Goal: Transaction & Acquisition: Purchase product/service

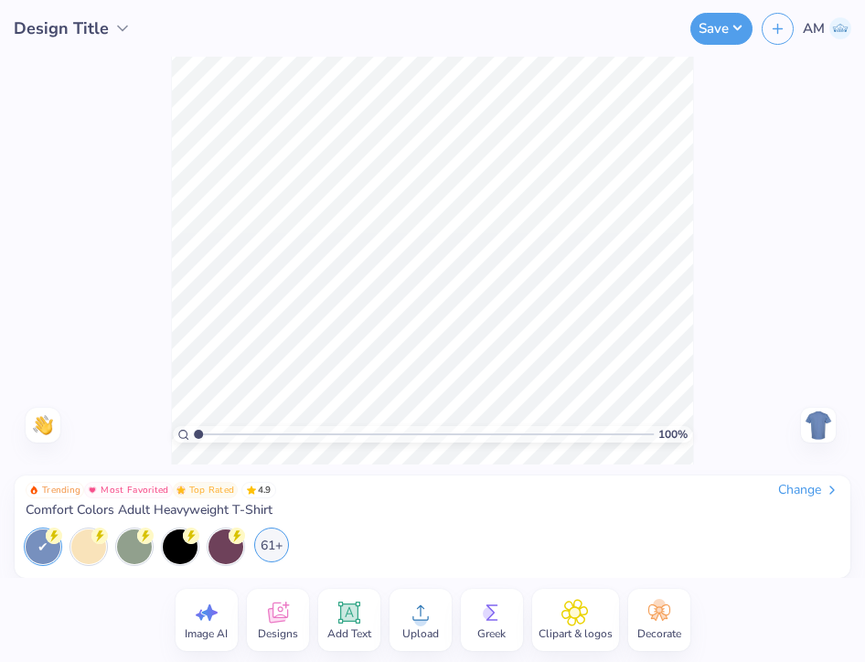
click at [282, 543] on div "61+" at bounding box center [271, 545] width 35 height 35
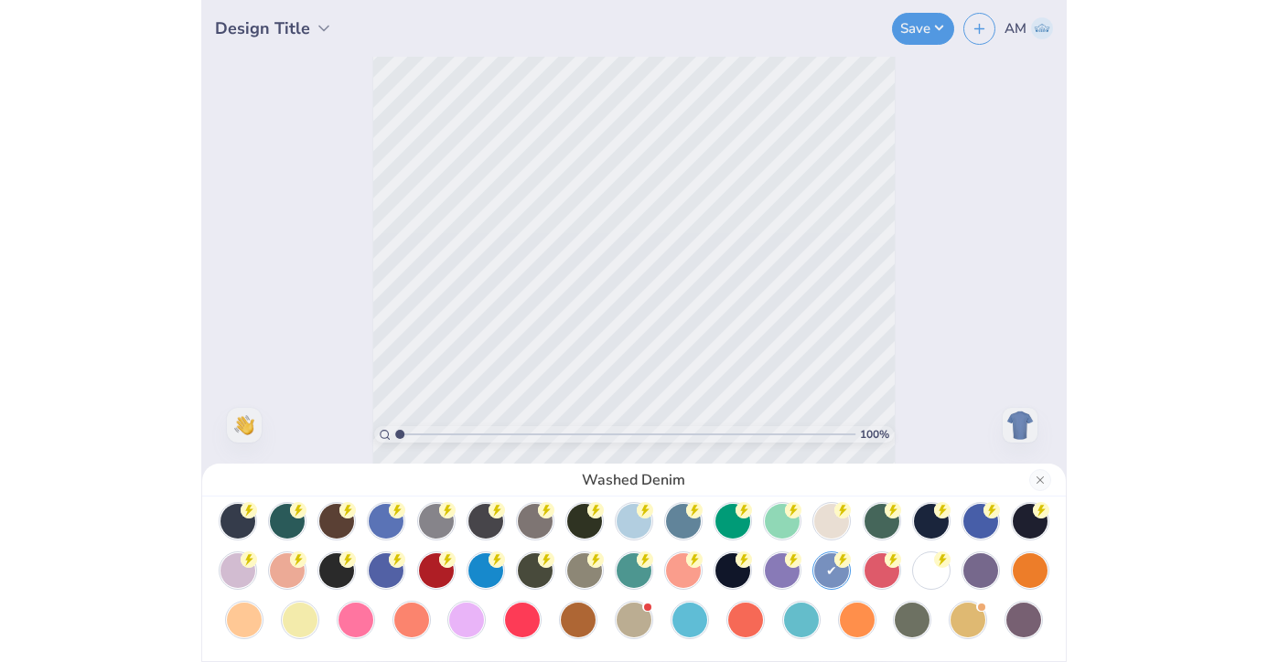
scroll to position [104, 0]
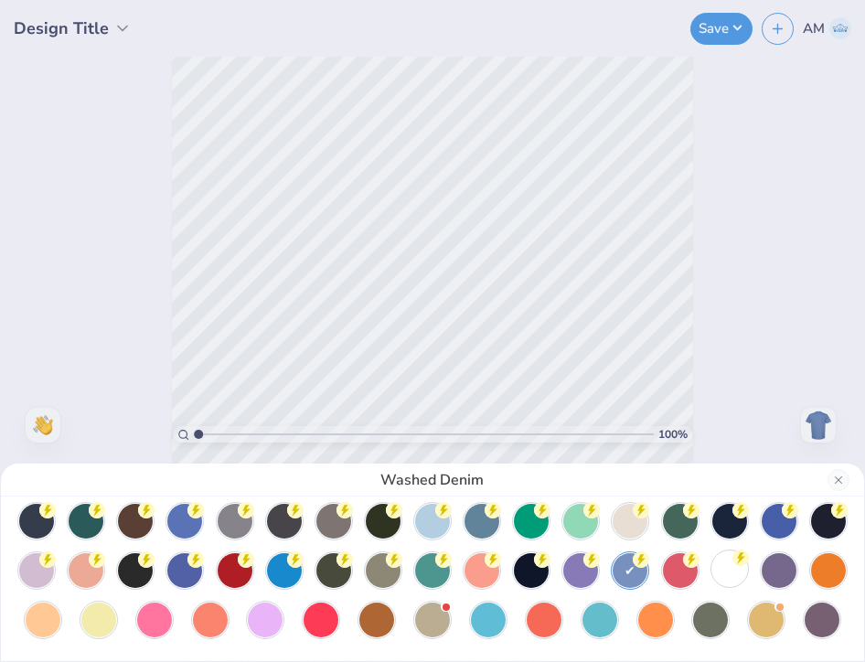
click at [713, 564] on div at bounding box center [730, 569] width 35 height 35
click at [840, 477] on button "Close" at bounding box center [839, 480] width 22 height 22
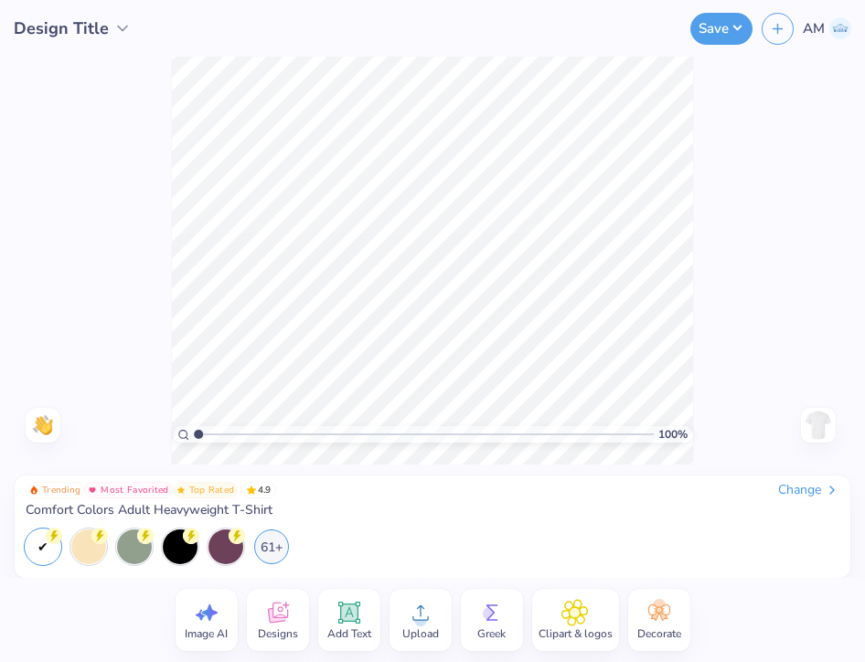
click at [757, 217] on div "100 % Need help? Chat with us. Back" at bounding box center [432, 261] width 865 height 408
click at [833, 413] on div at bounding box center [818, 425] width 35 height 35
click at [831, 416] on img at bounding box center [818, 425] width 29 height 29
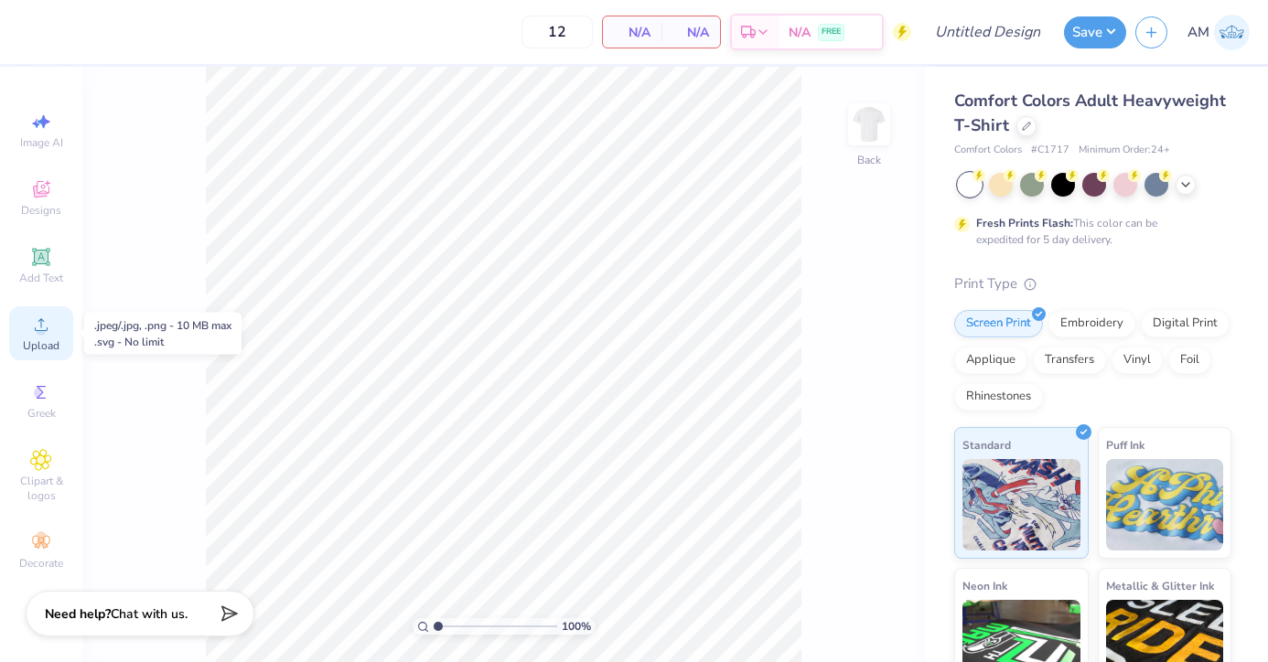
click at [42, 327] on circle at bounding box center [41, 331] width 10 height 10
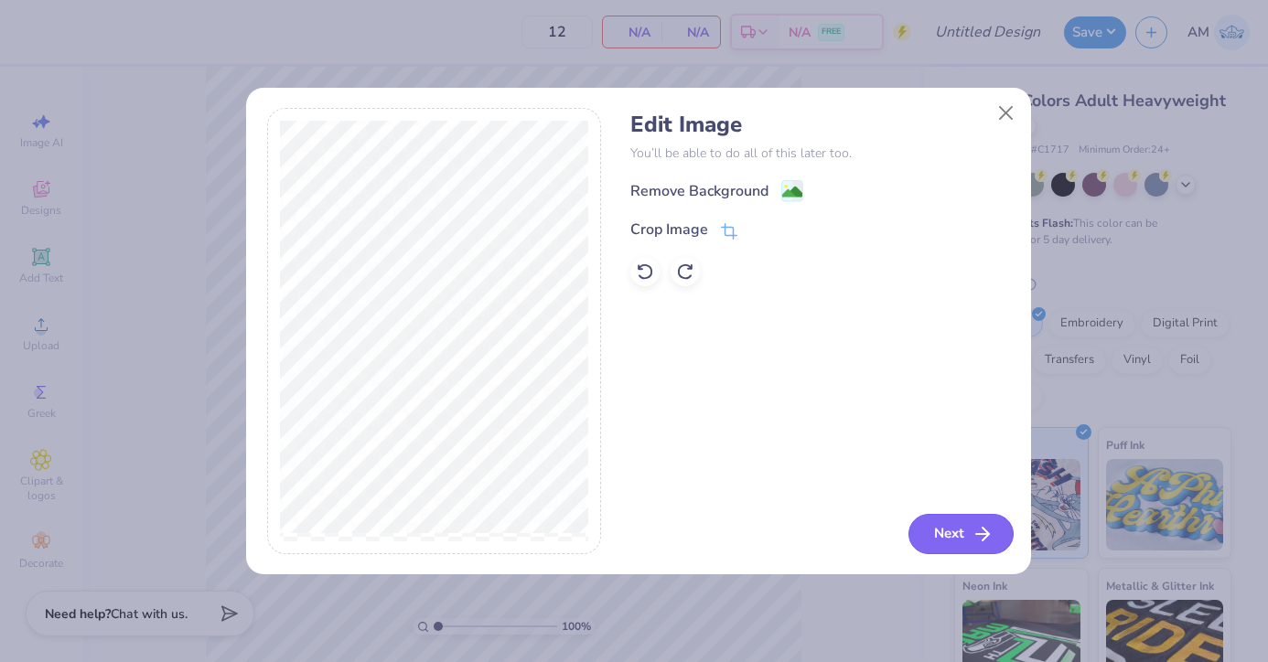
click at [977, 529] on icon "button" at bounding box center [982, 534] width 22 height 22
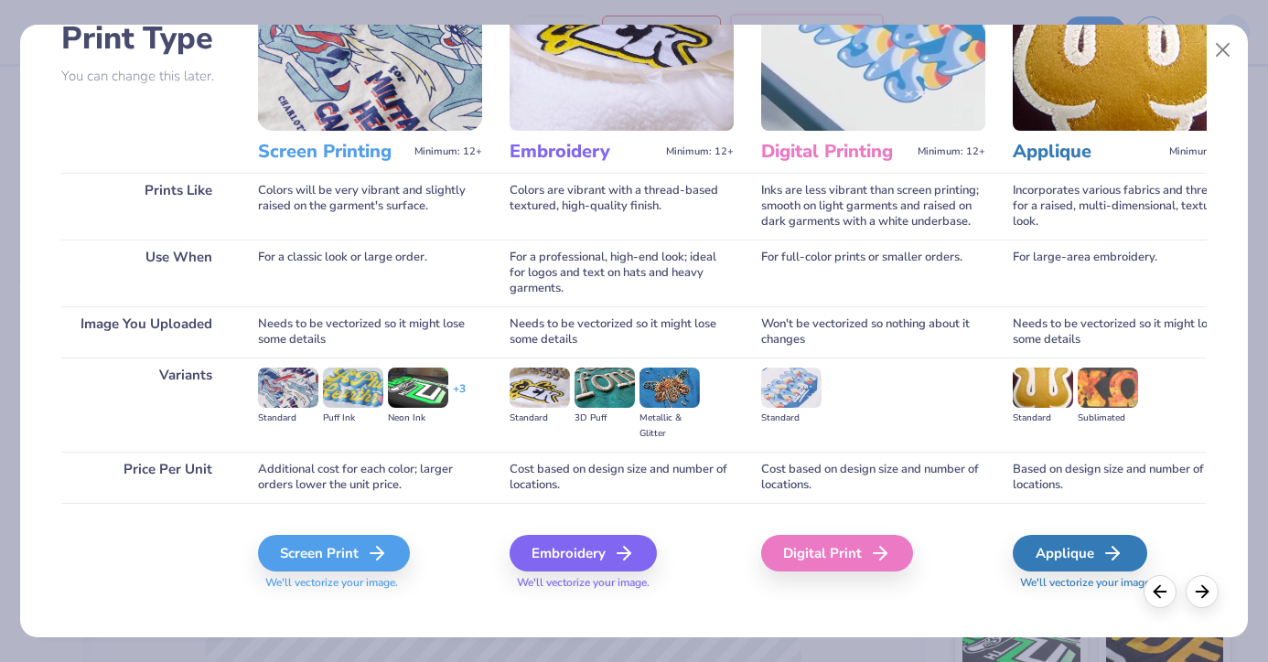
scroll to position [142, 0]
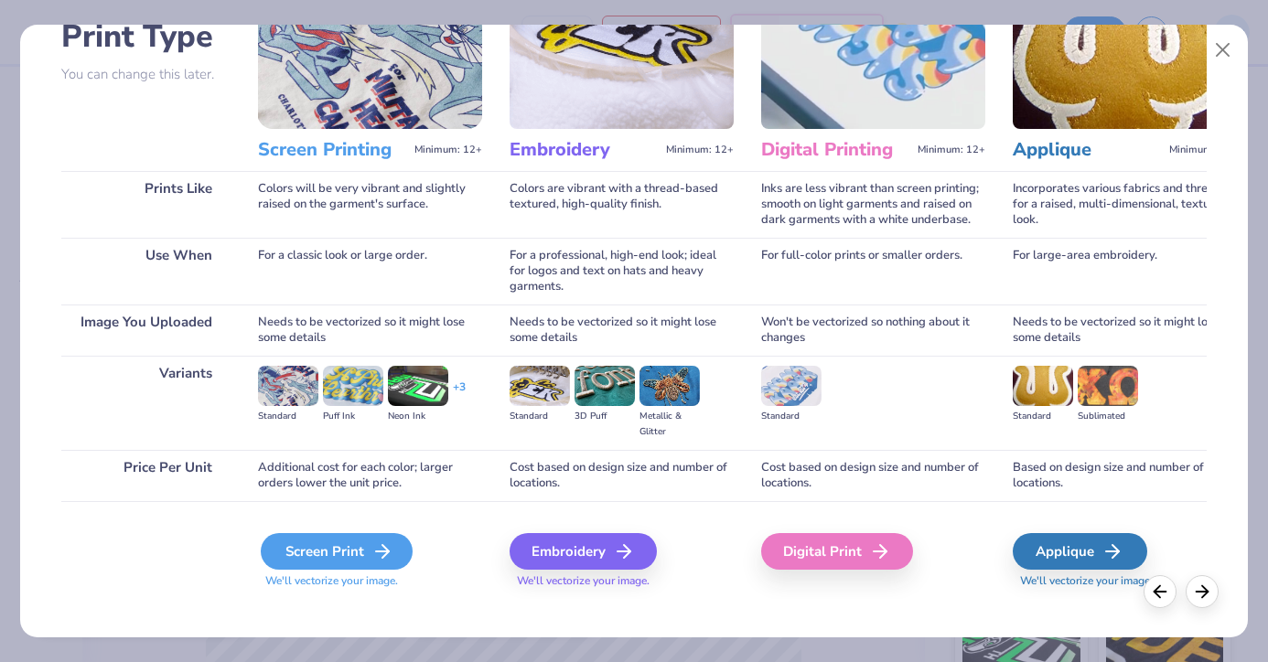
click at [341, 557] on div "Screen Print" at bounding box center [337, 551] width 152 height 37
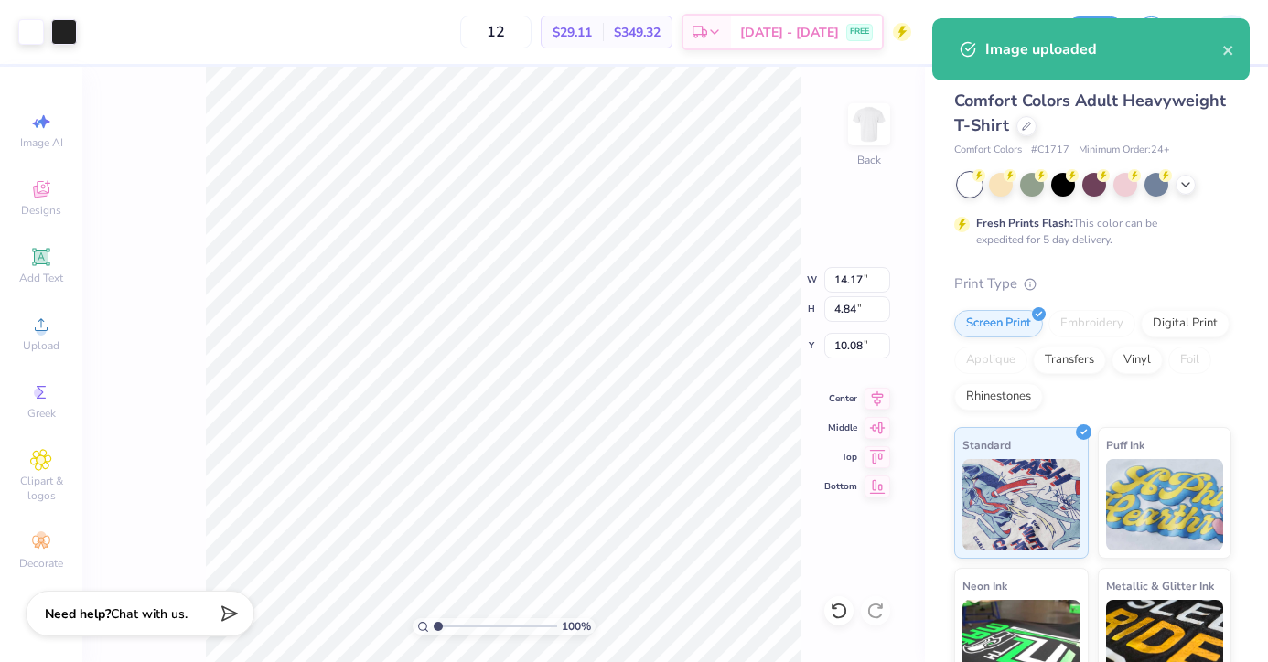
type input "6.55"
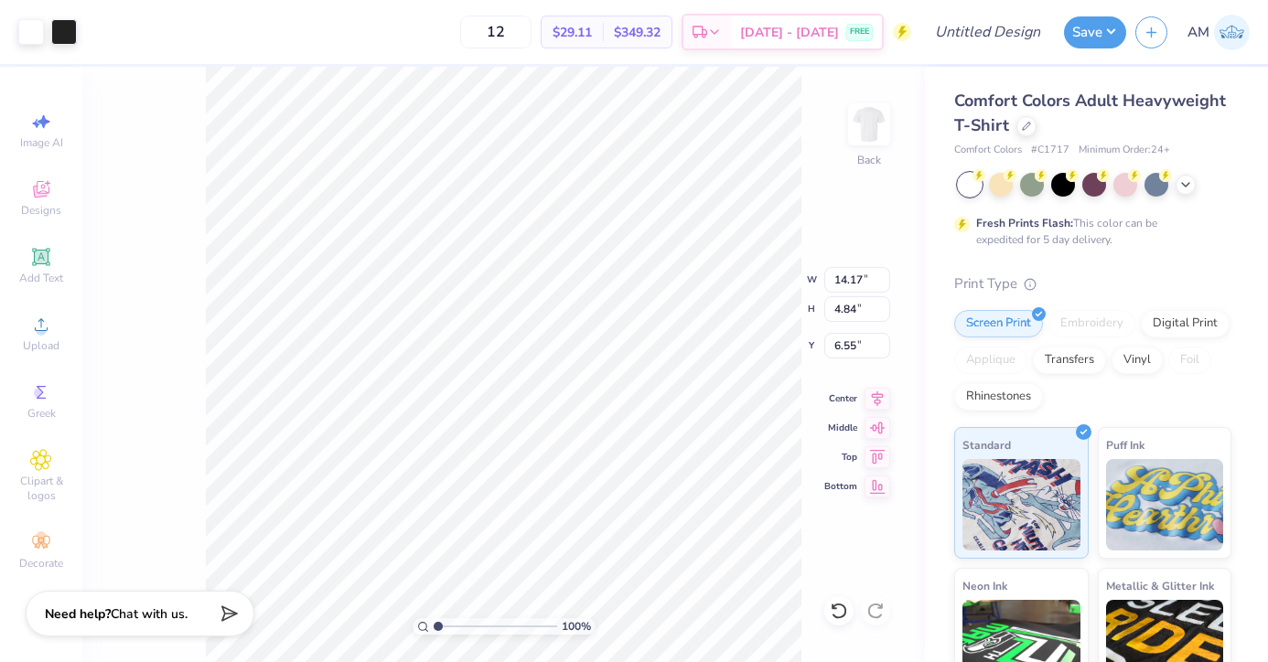
type input "9.08"
type input "3.10"
type input "4.47"
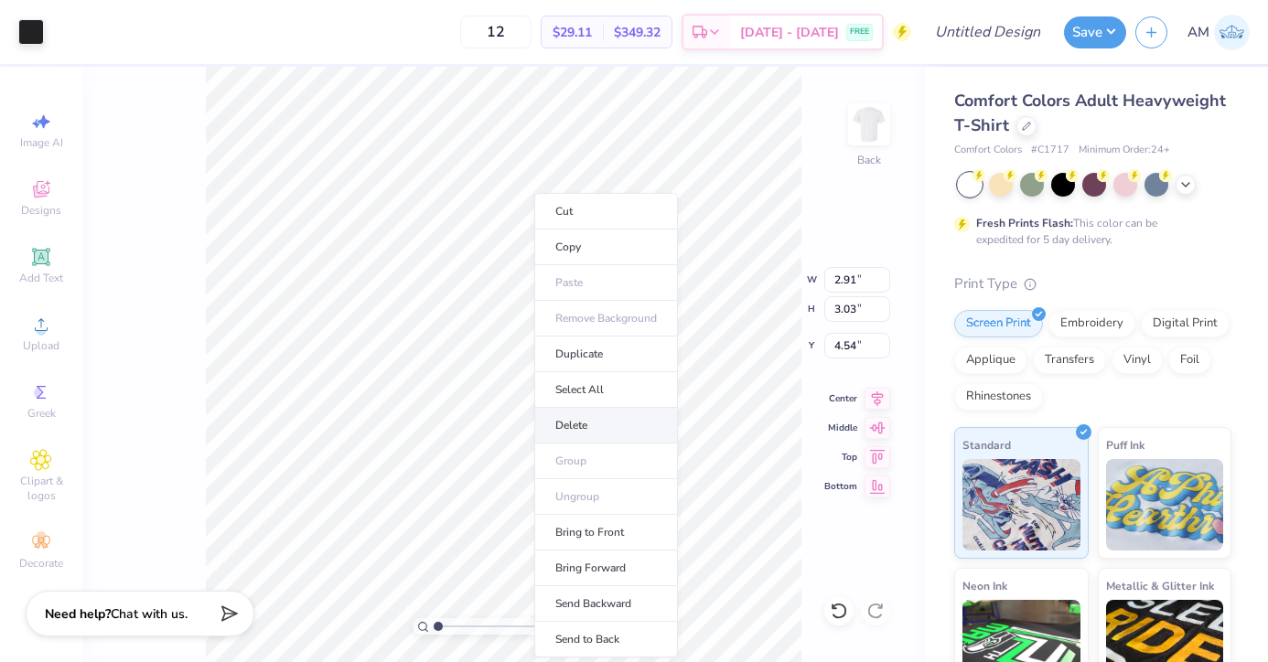
click at [593, 421] on li "Delete" at bounding box center [606, 426] width 144 height 36
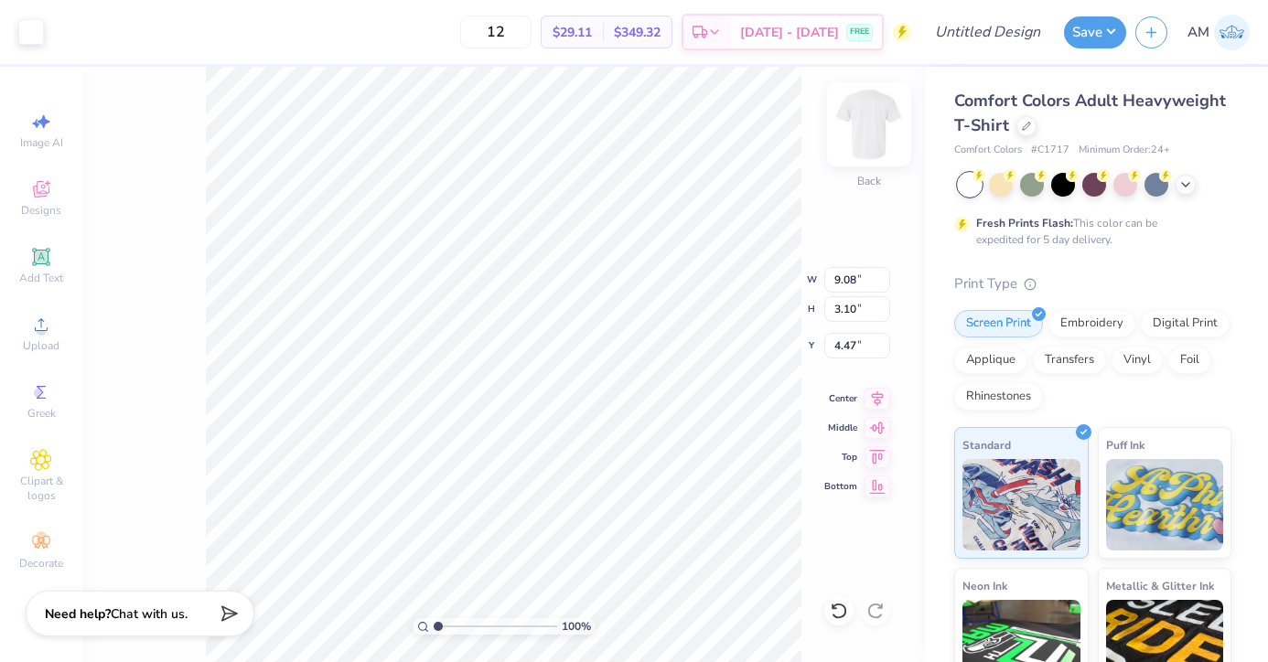
type input "4.50"
click at [831, 612] on icon at bounding box center [839, 611] width 18 height 18
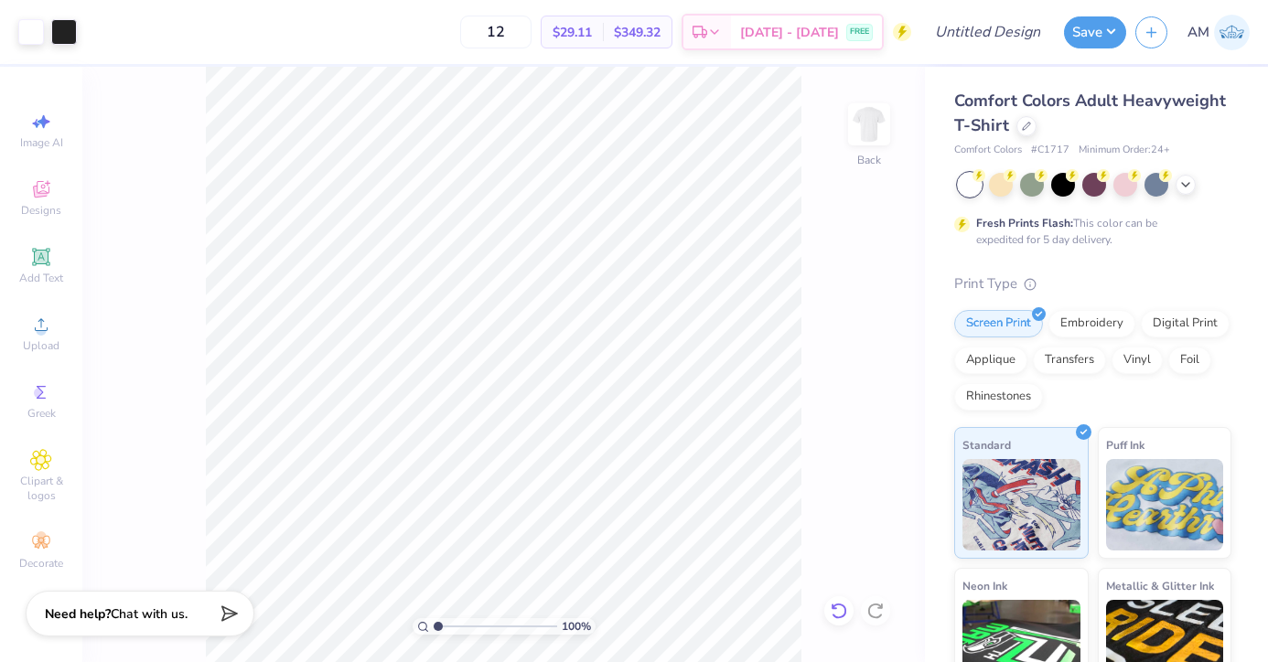
click at [831, 617] on icon at bounding box center [839, 611] width 18 height 18
click at [843, 614] on icon at bounding box center [839, 611] width 18 height 18
click at [49, 199] on icon at bounding box center [41, 189] width 22 height 22
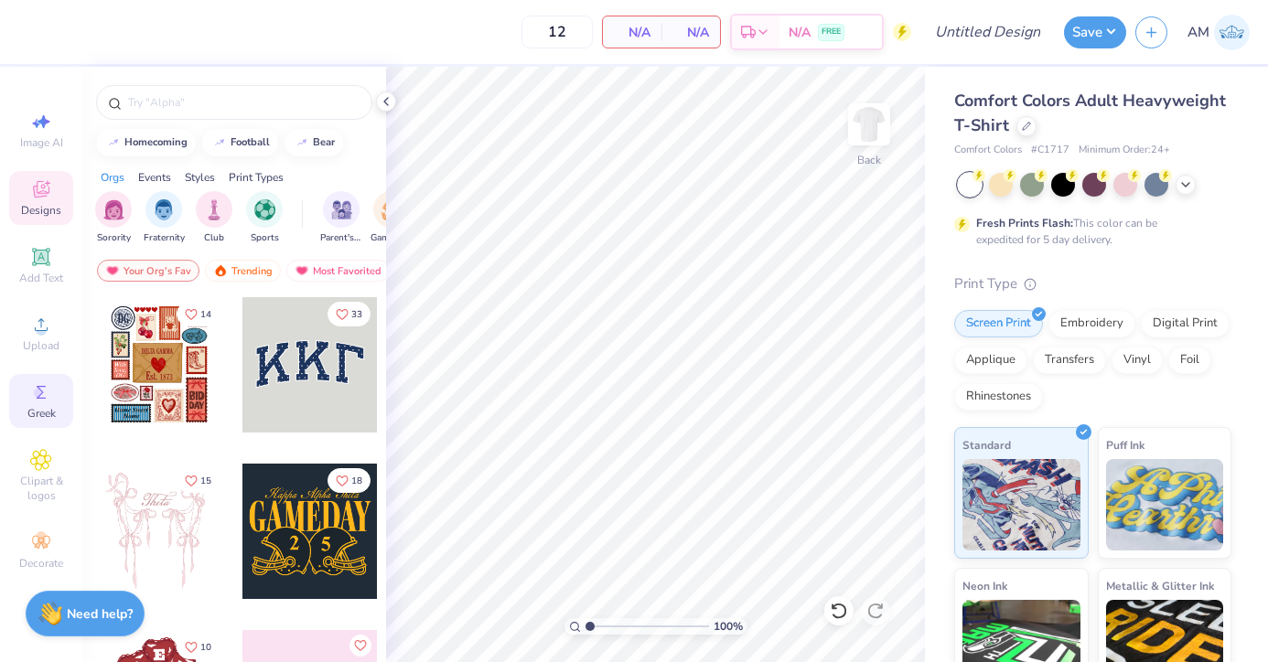
click at [37, 406] on span "Greek" at bounding box center [41, 413] width 28 height 15
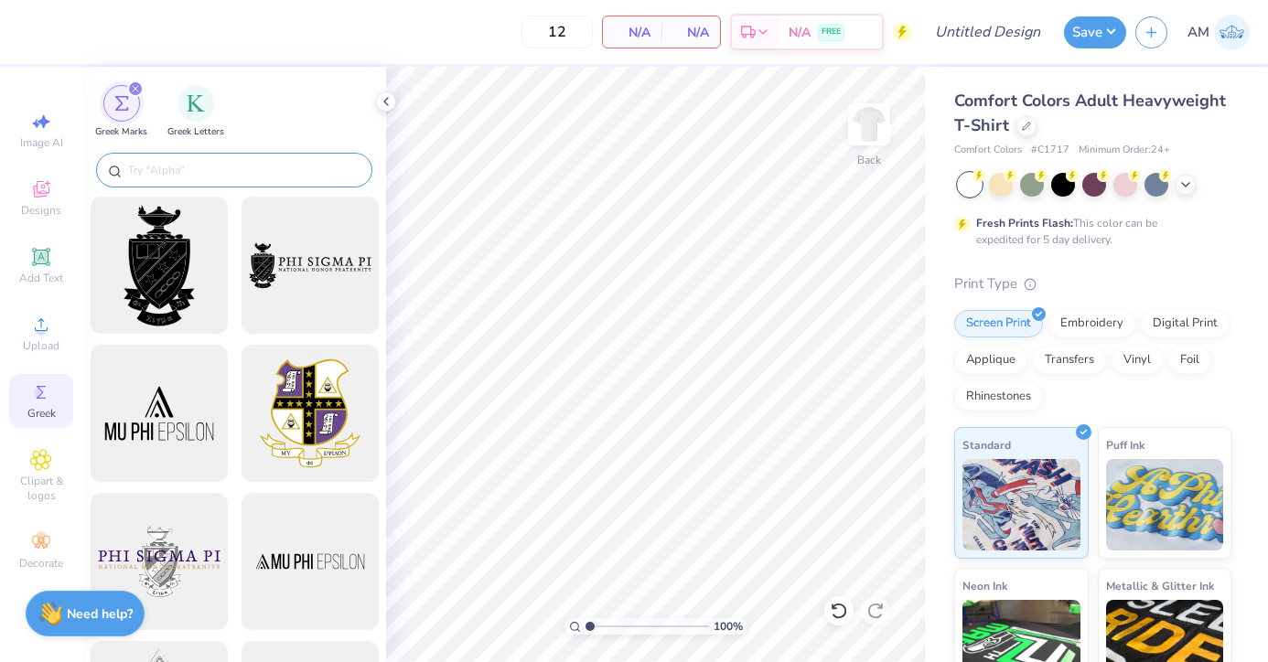
click at [163, 175] on input "text" at bounding box center [243, 170] width 234 height 18
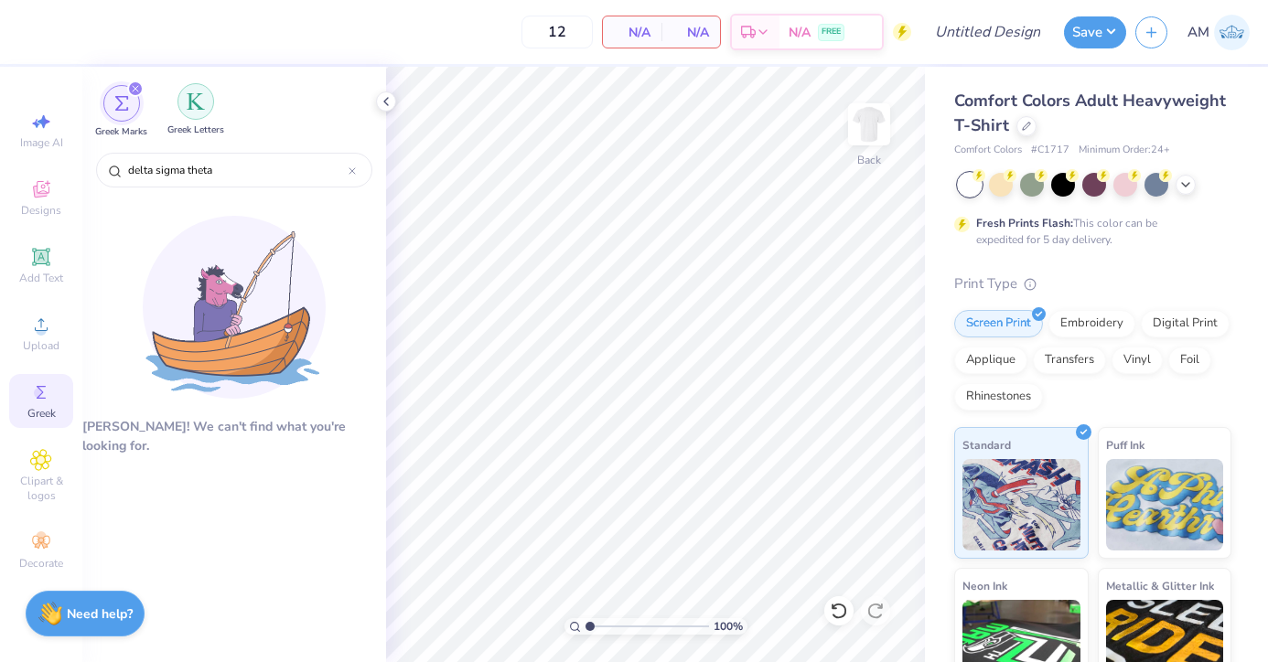
type input "delta sigma theta"
click at [198, 119] on div "filter for Greek Letters" at bounding box center [195, 101] width 37 height 37
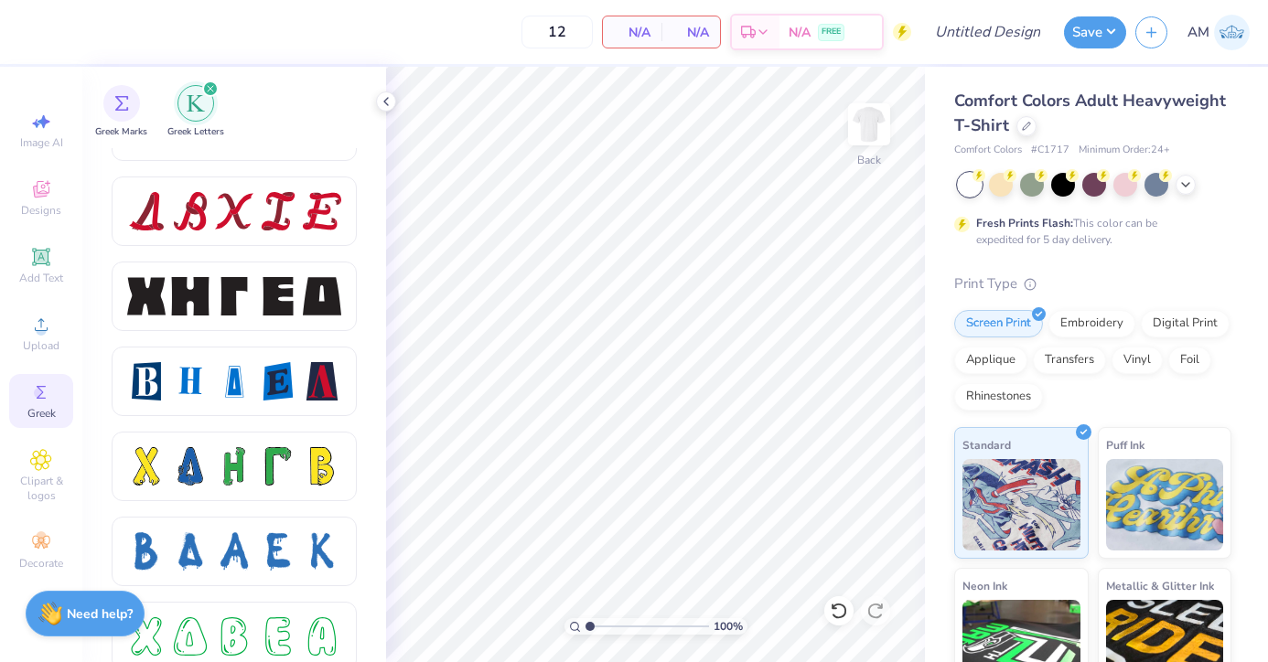
scroll to position [2354, 0]
click at [257, 286] on div at bounding box center [234, 295] width 214 height 38
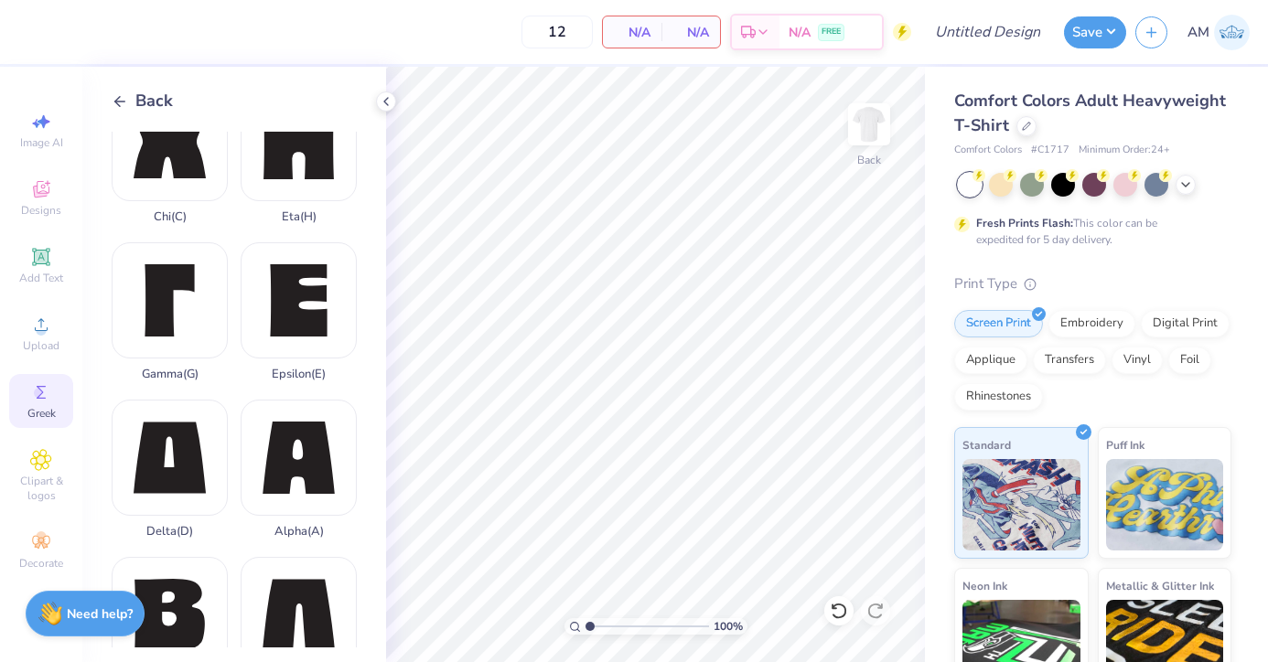
scroll to position [48, 0]
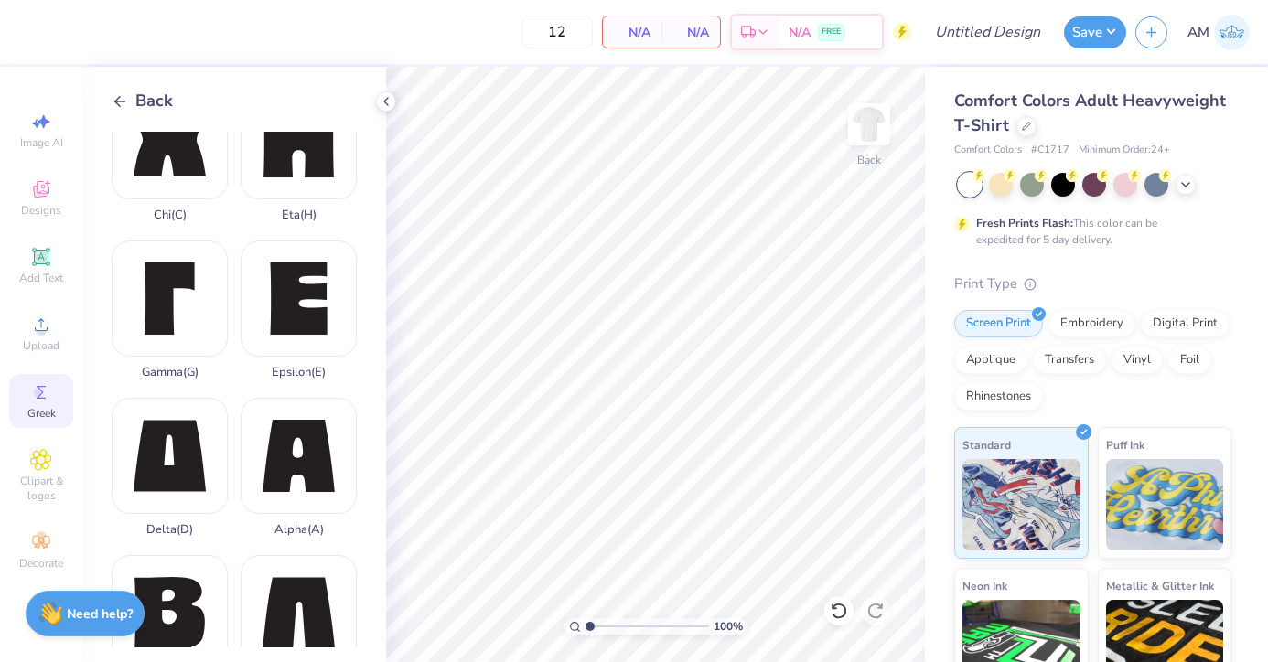
click at [48, 385] on icon at bounding box center [41, 392] width 22 height 22
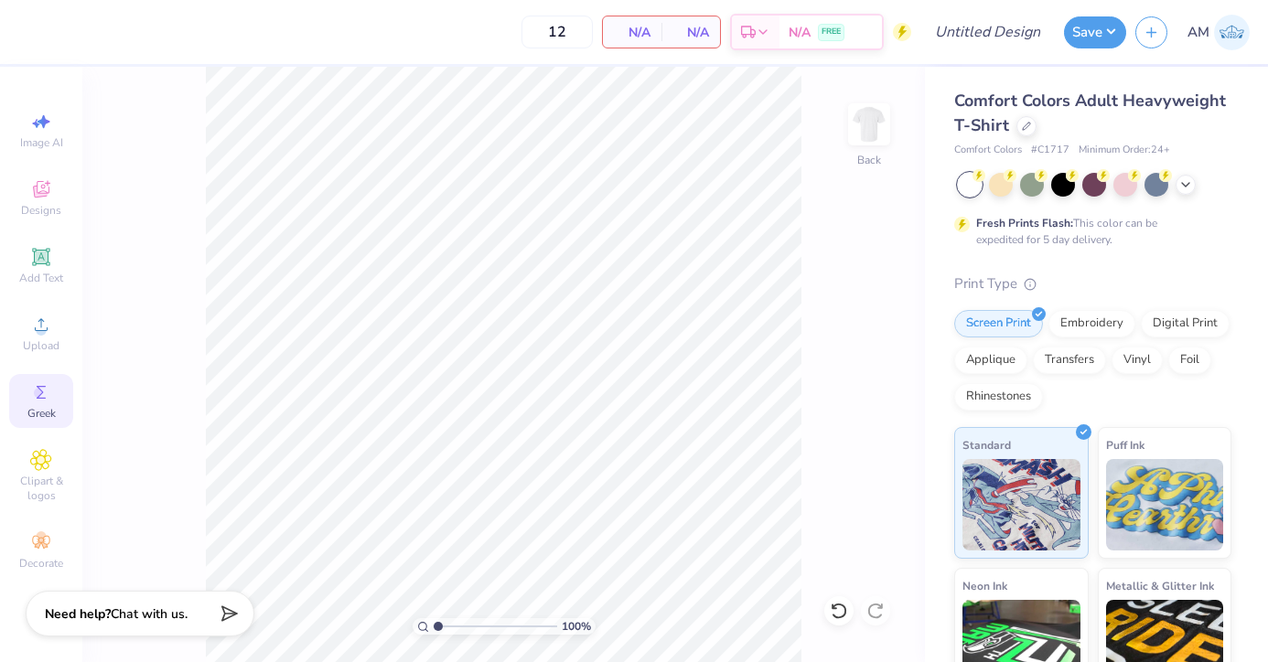
click at [46, 411] on span "Greek" at bounding box center [41, 413] width 28 height 15
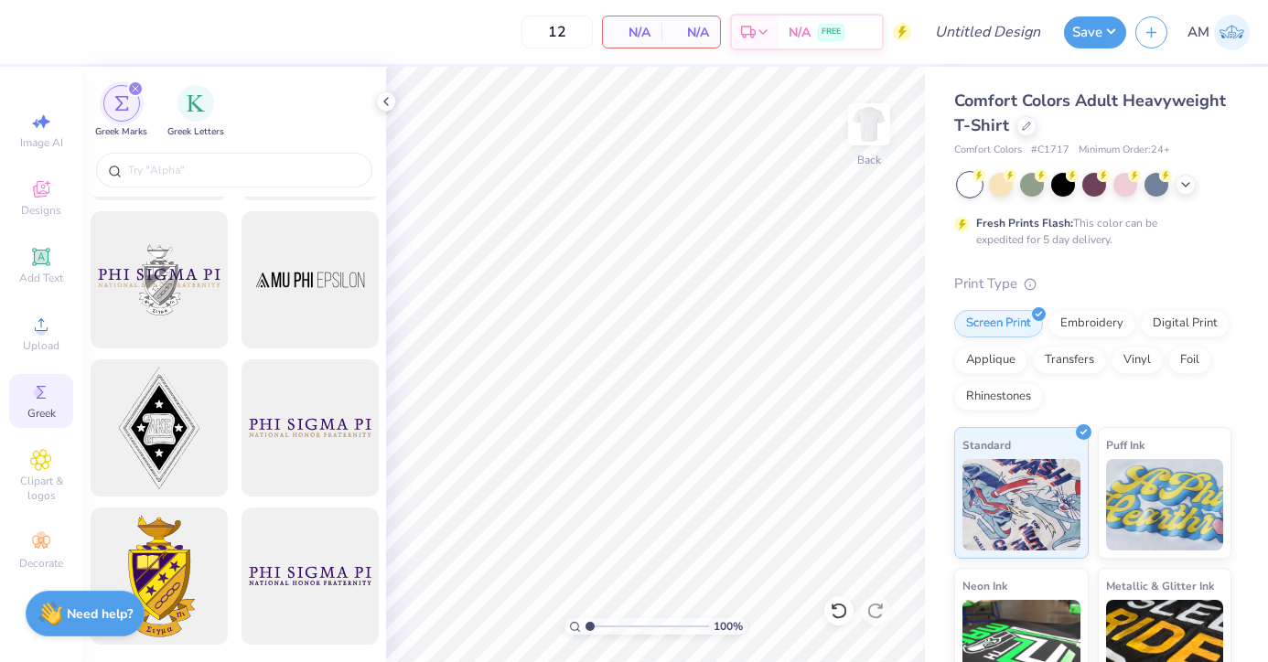
scroll to position [0, 0]
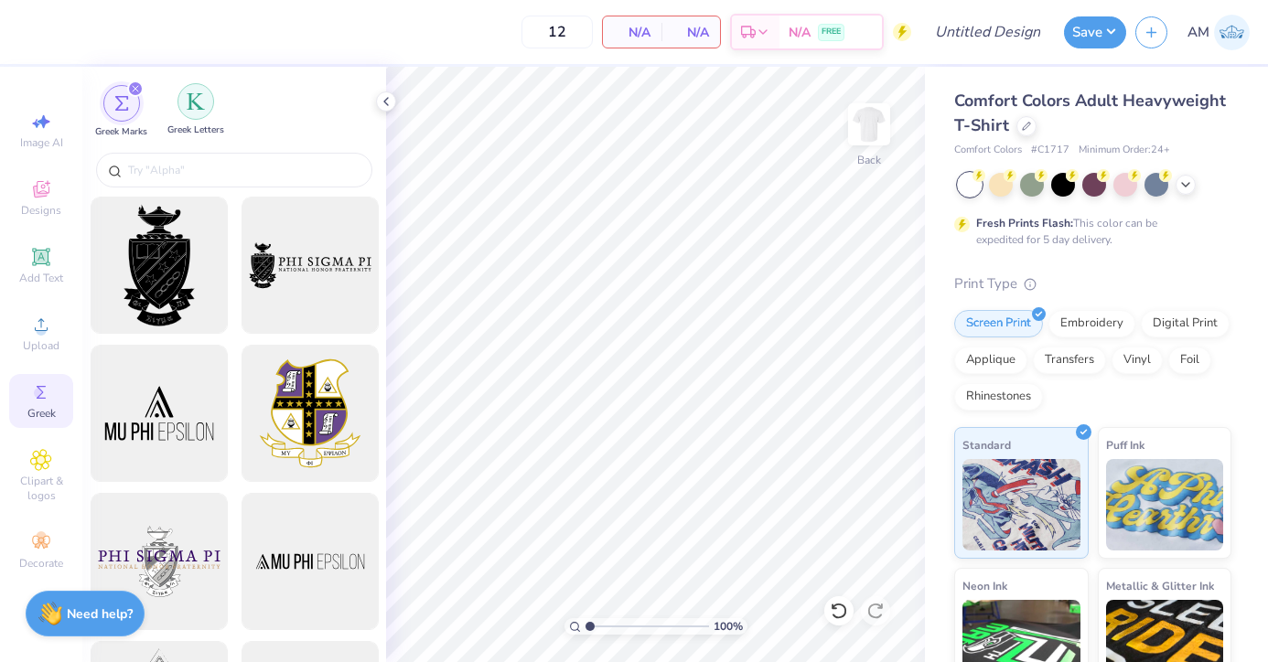
click at [192, 105] on img "filter for Greek Letters" at bounding box center [196, 101] width 18 height 18
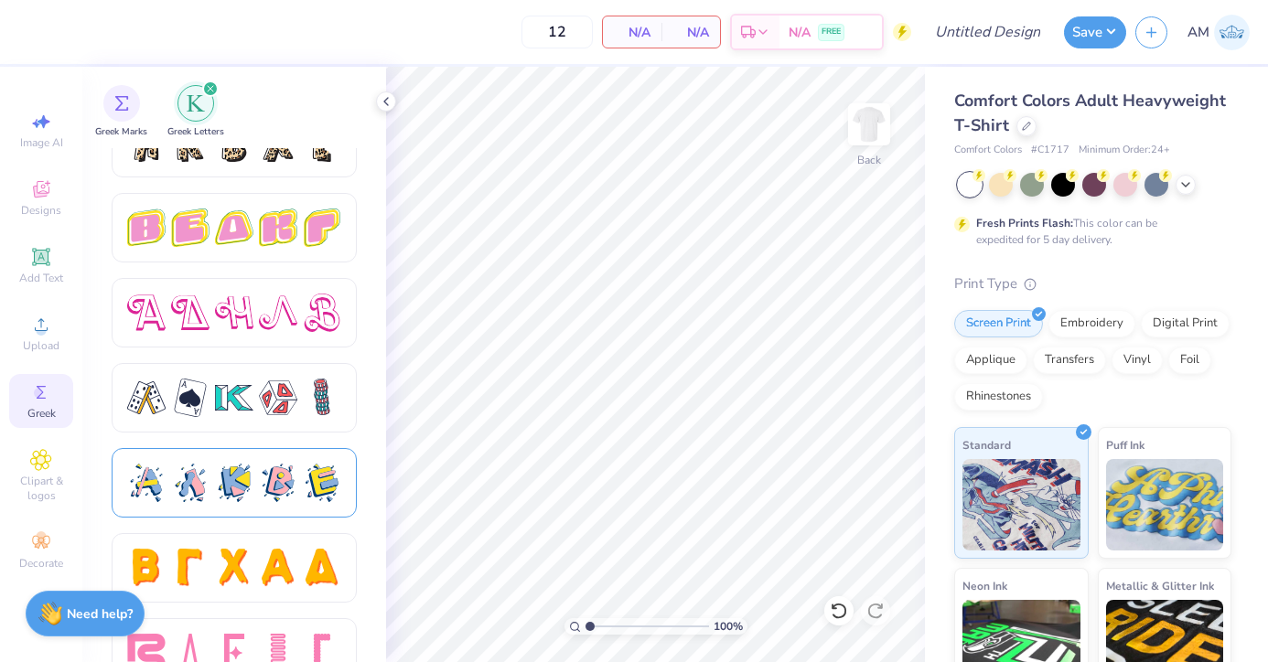
scroll to position [3141, 0]
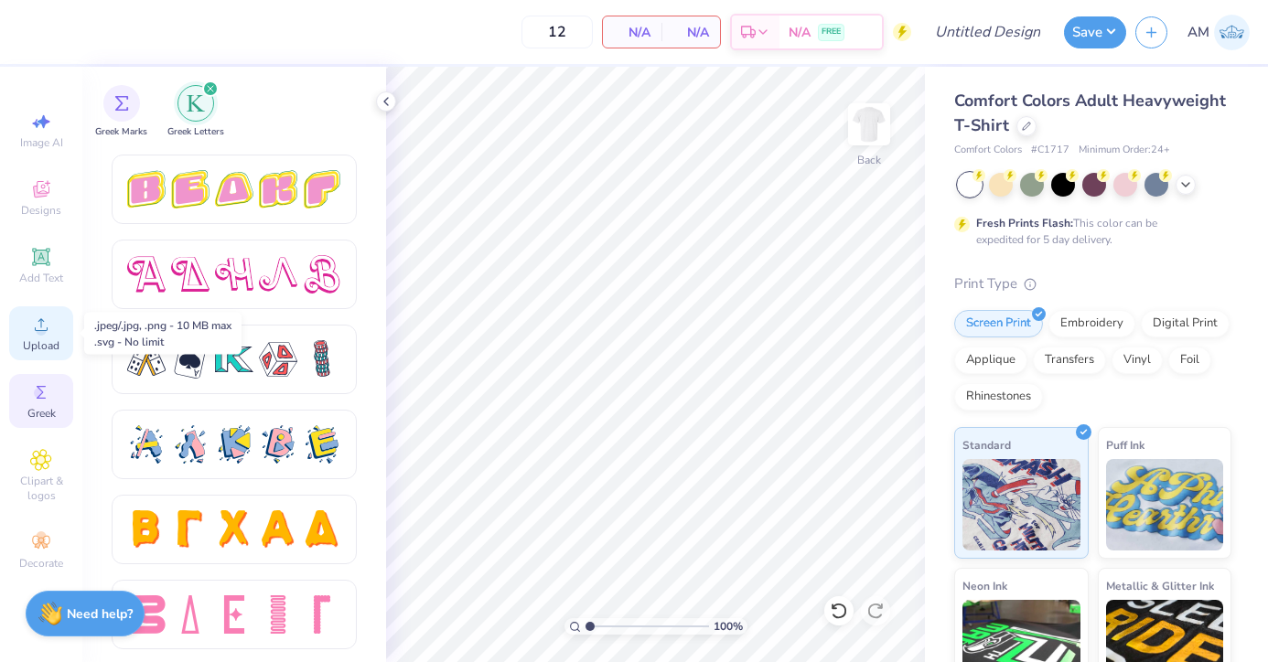
click at [40, 339] on span "Upload" at bounding box center [41, 345] width 37 height 15
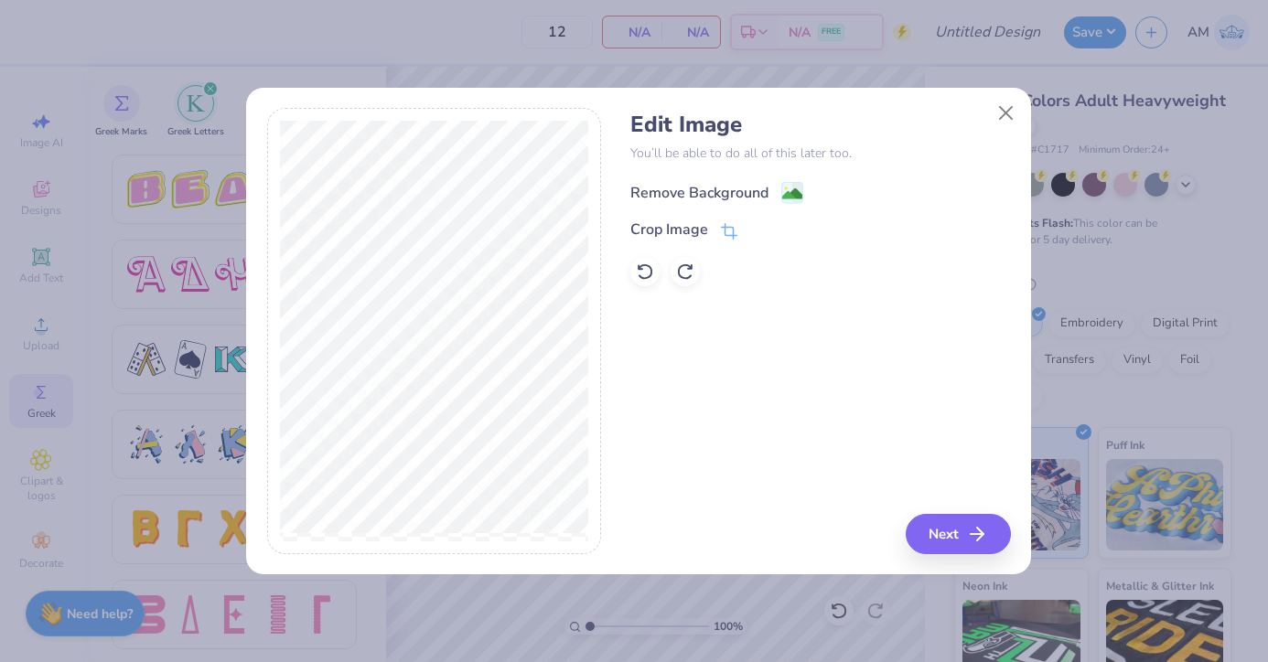
click at [737, 195] on div "Remove Background" at bounding box center [699, 193] width 138 height 22
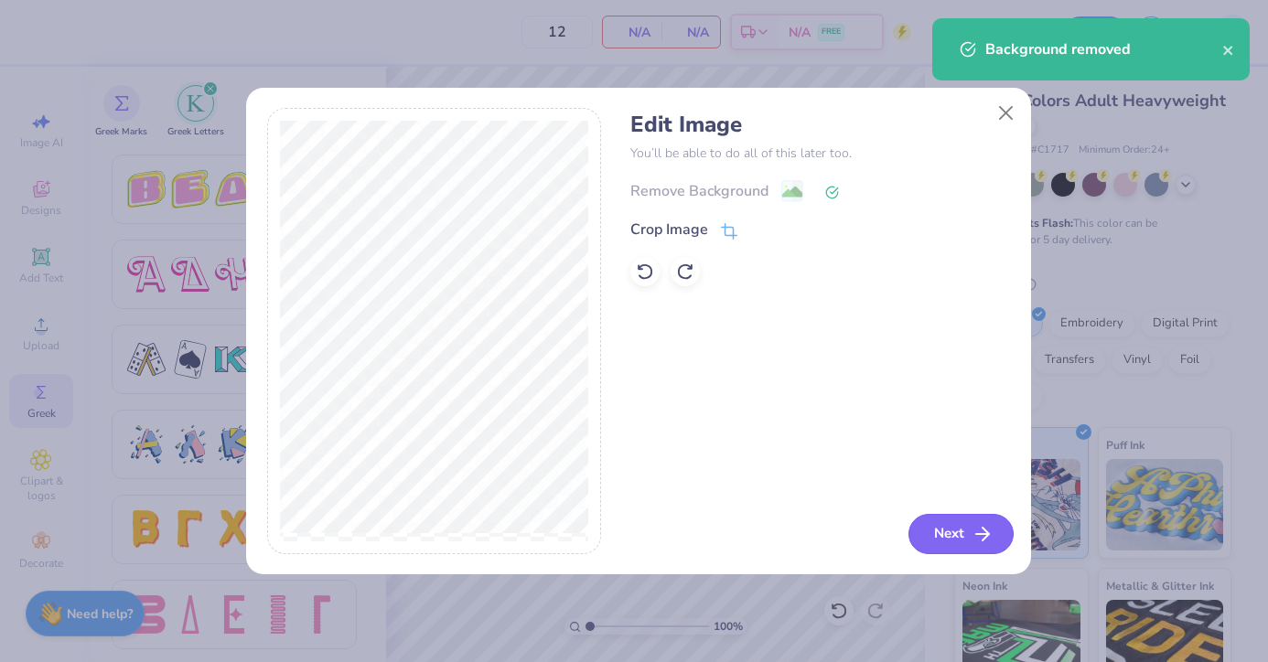
click at [949, 536] on button "Next" at bounding box center [960, 534] width 105 height 40
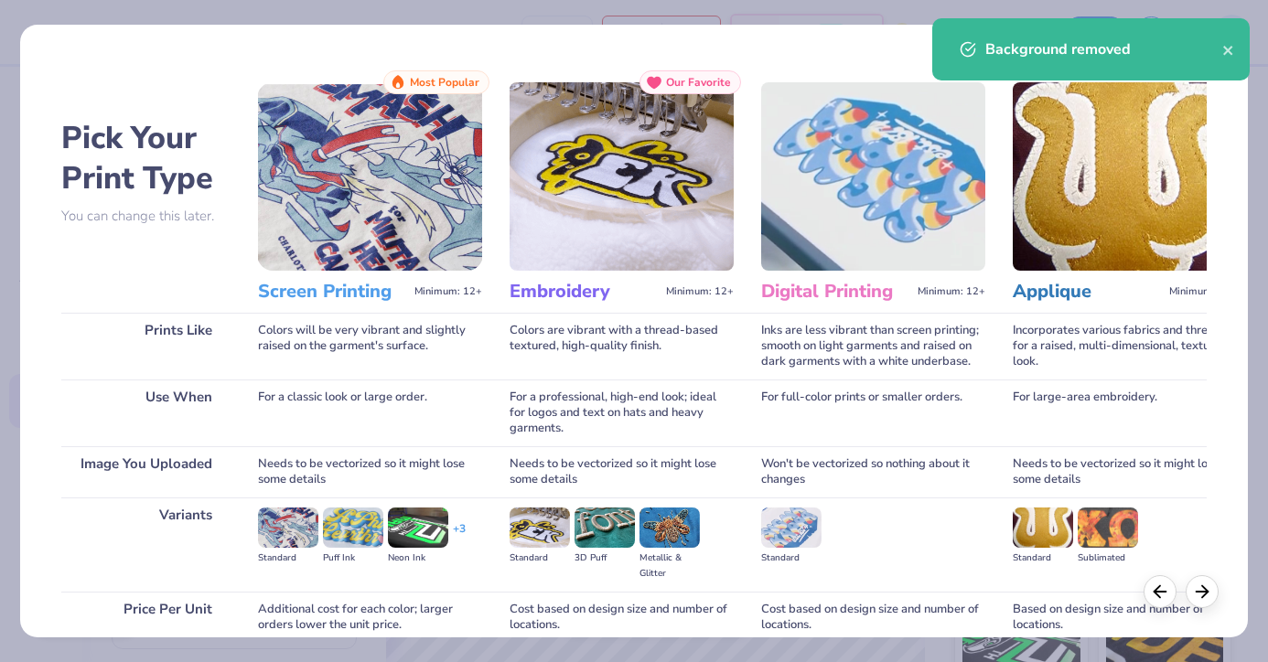
scroll to position [158, 0]
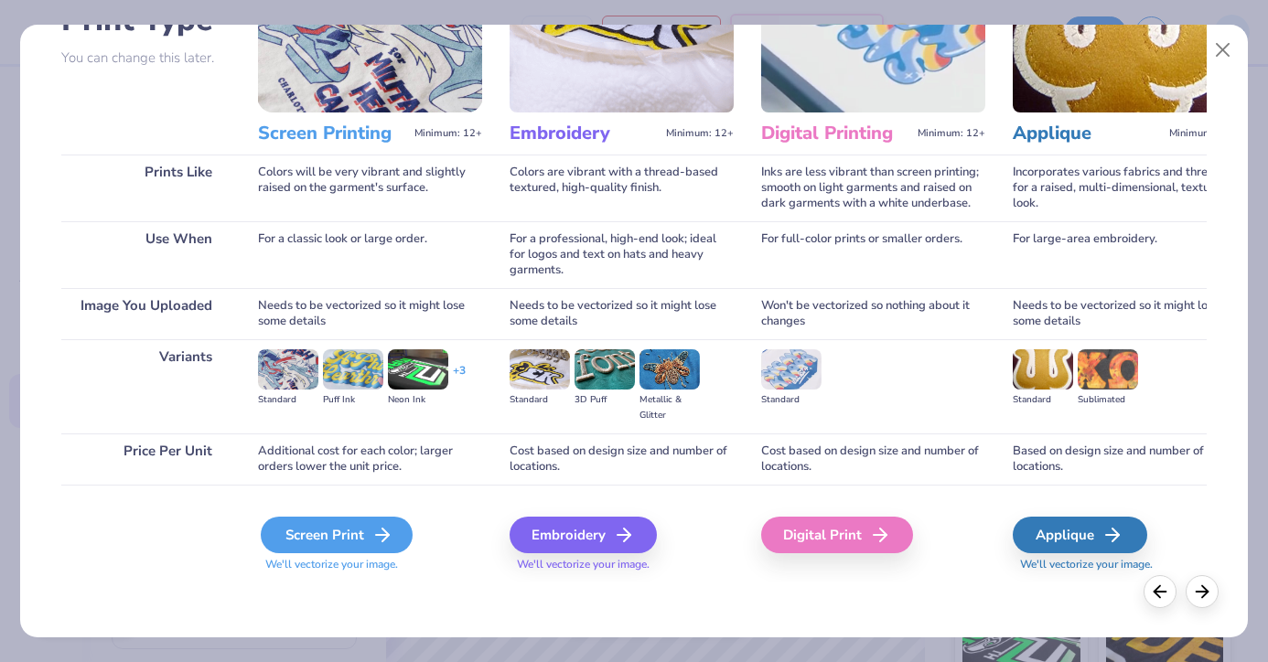
click at [328, 550] on div "Screen Print" at bounding box center [337, 535] width 152 height 37
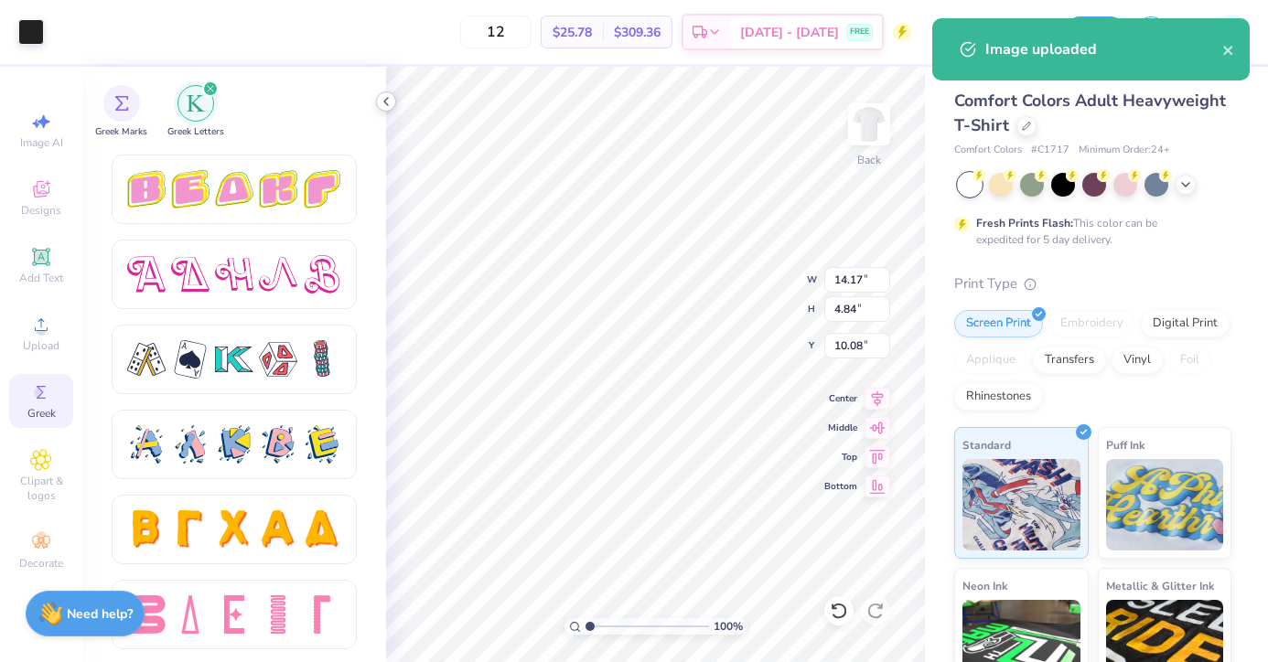
click at [384, 101] on polyline at bounding box center [386, 101] width 4 height 7
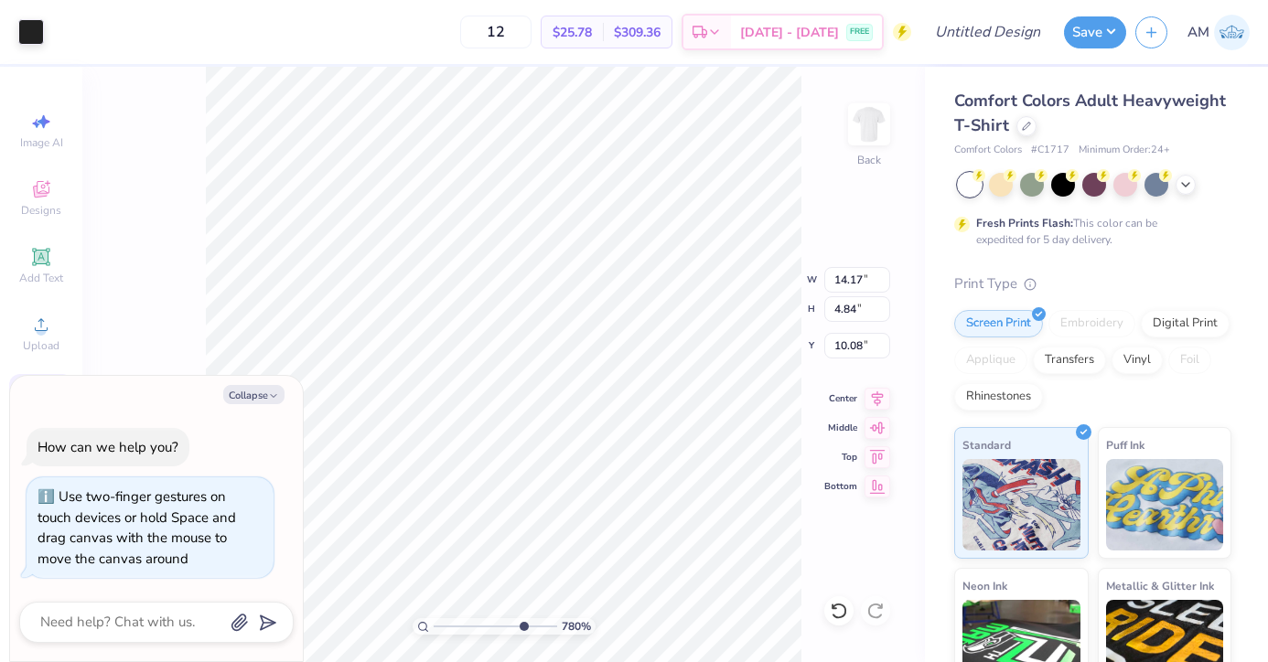
click at [520, 622] on input "range" at bounding box center [495, 626] width 123 height 16
type input "1.19"
drag, startPoint x: 520, startPoint y: 622, endPoint x: 439, endPoint y: 624, distance: 81.4
click at [439, 625] on input "range" at bounding box center [495, 626] width 123 height 16
type textarea "x"
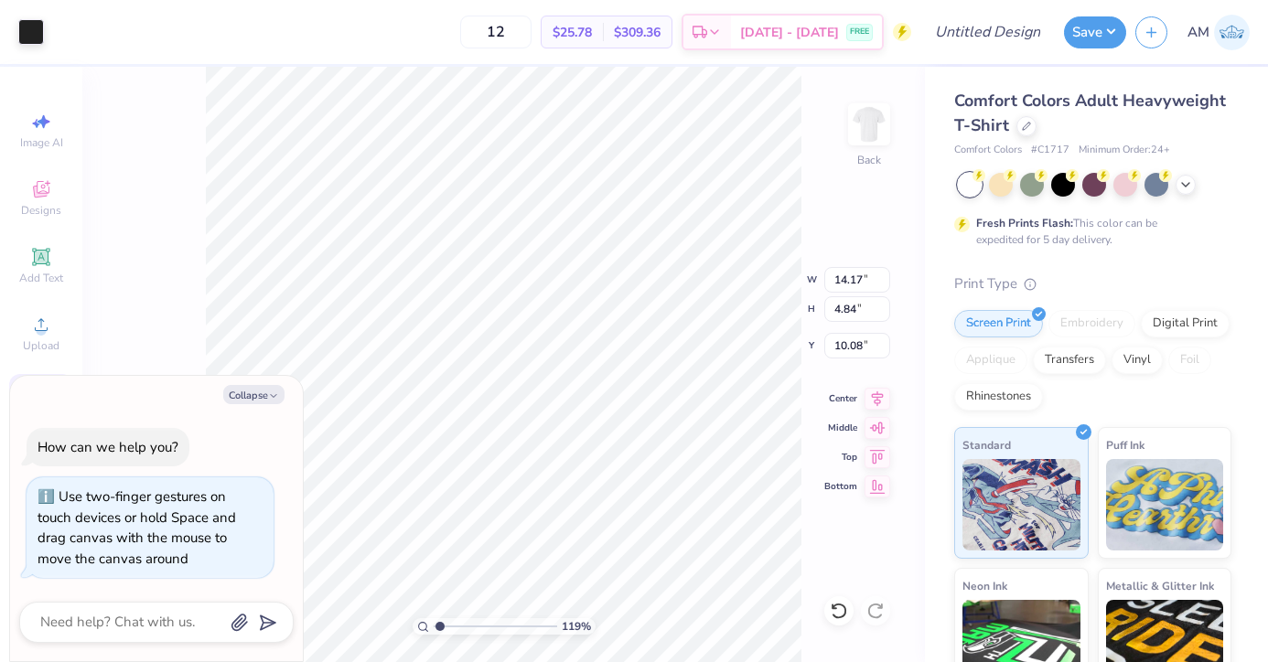
type input "10.63"
type input "3.63"
type textarea "x"
type input "3.81"
type textarea "x"
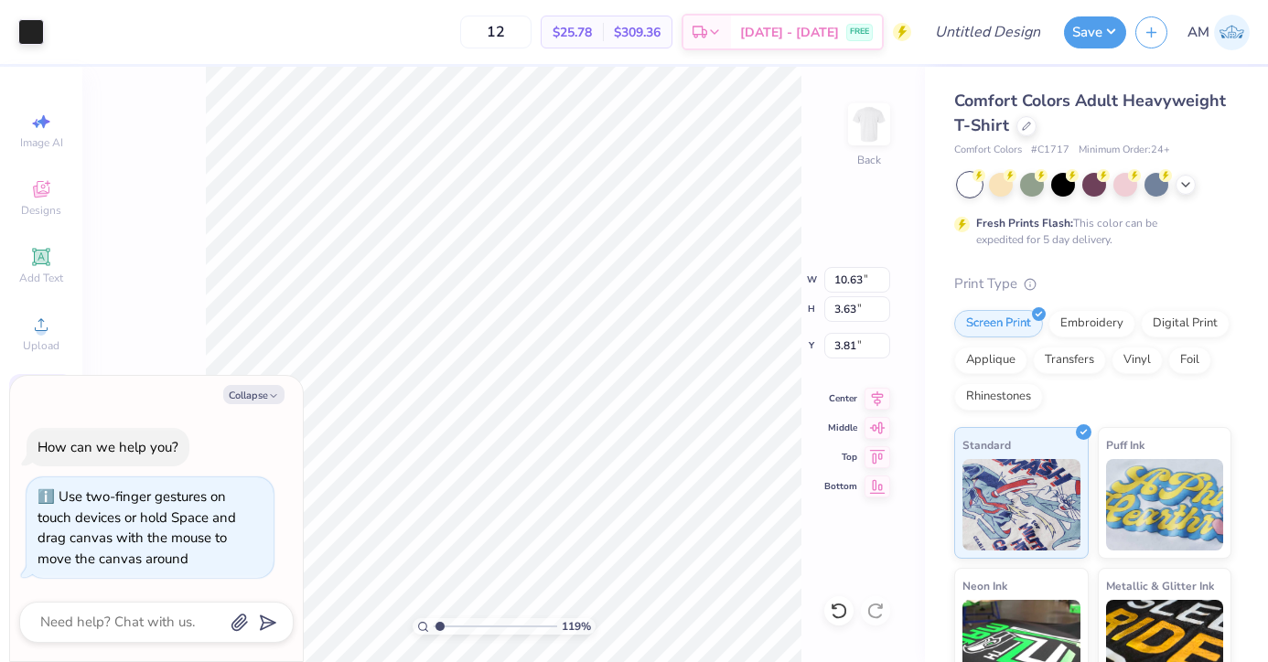
type input "3.00"
click at [32, 244] on div "Add Text" at bounding box center [41, 266] width 64 height 54
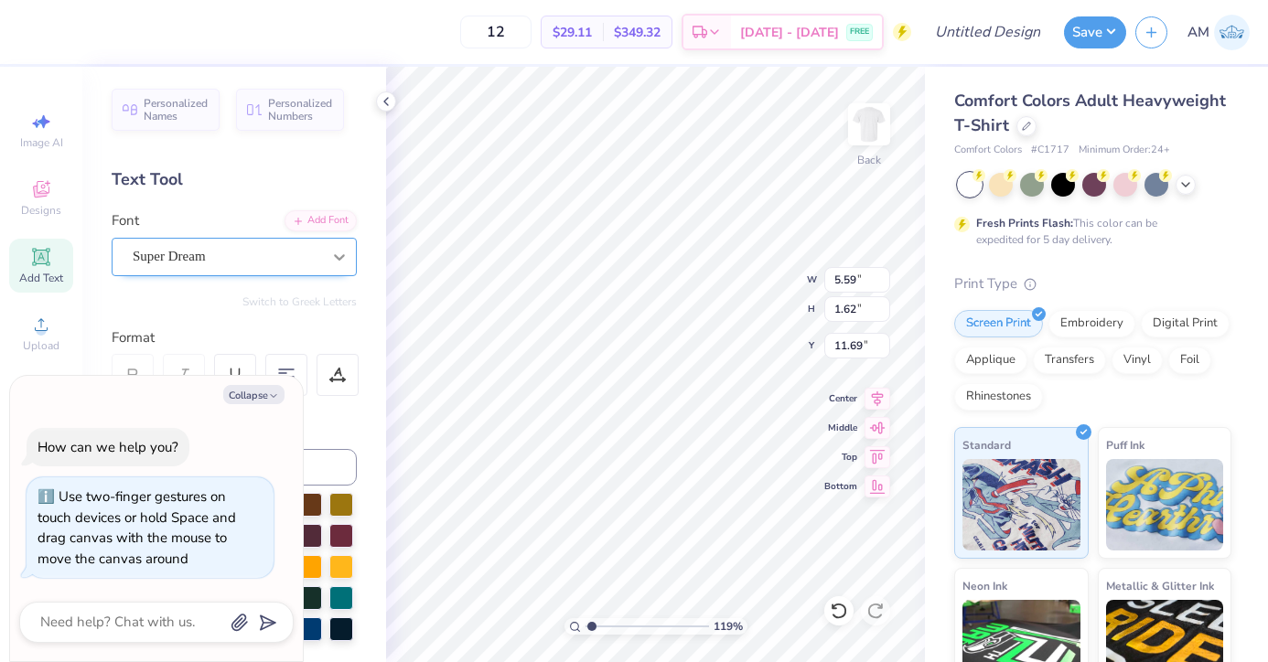
click at [326, 267] on div at bounding box center [339, 257] width 33 height 33
click at [263, 390] on button "Collapse" at bounding box center [253, 394] width 61 height 19
type textarea "x"
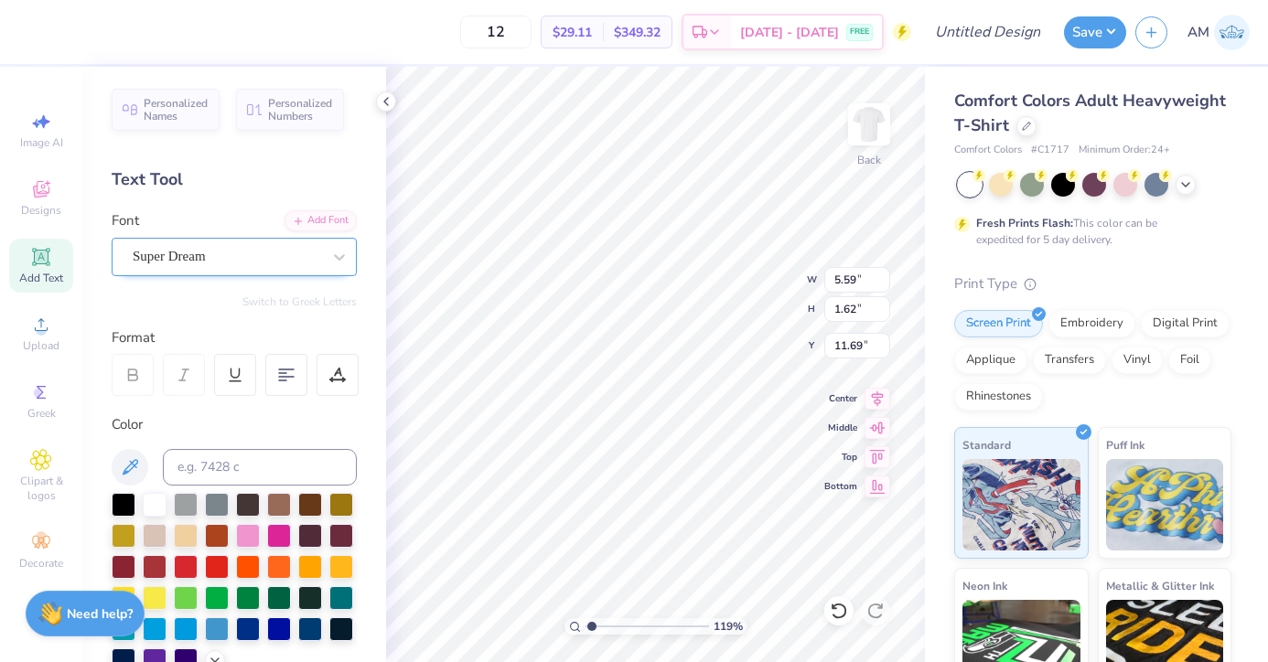
click at [202, 248] on div "Super Dream" at bounding box center [227, 256] width 192 height 28
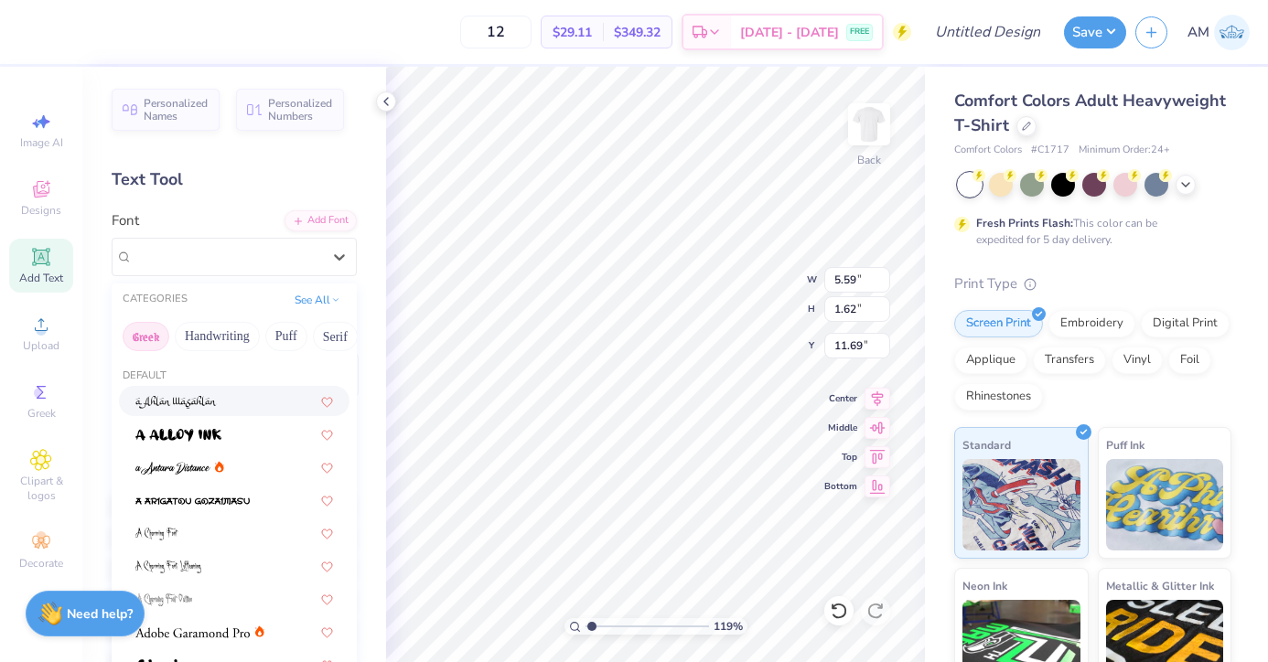
click at [150, 342] on button "Greek" at bounding box center [146, 336] width 47 height 29
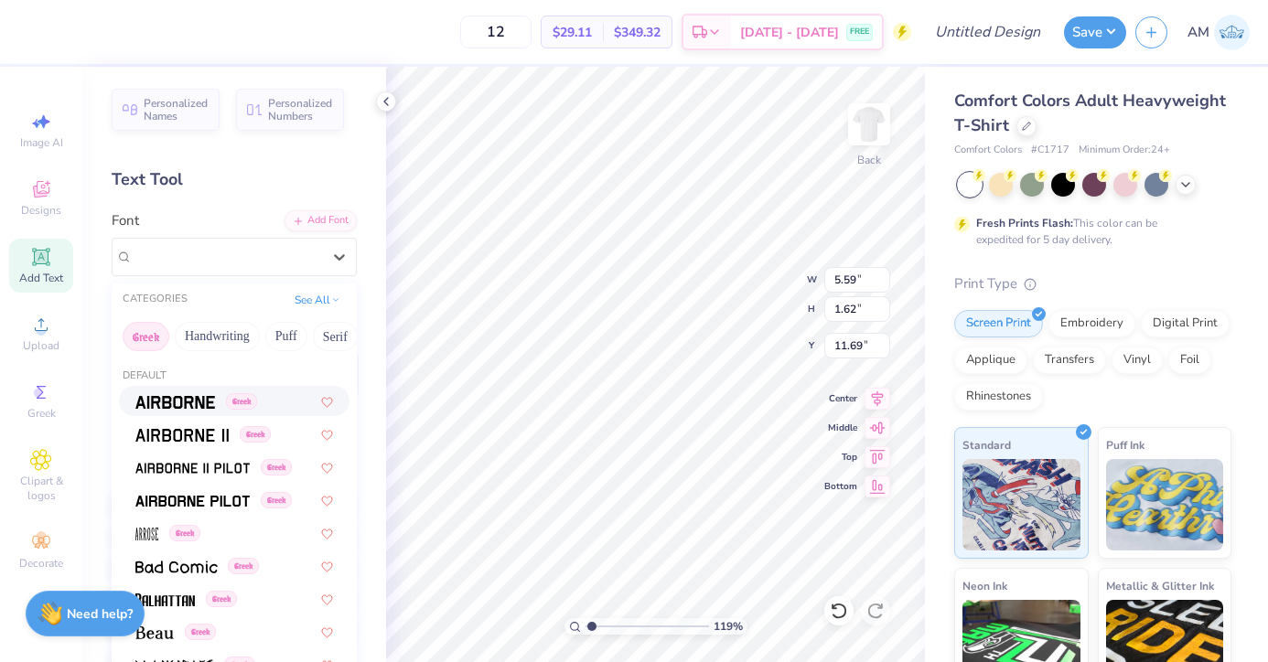
click at [160, 409] on span at bounding box center [175, 400] width 80 height 19
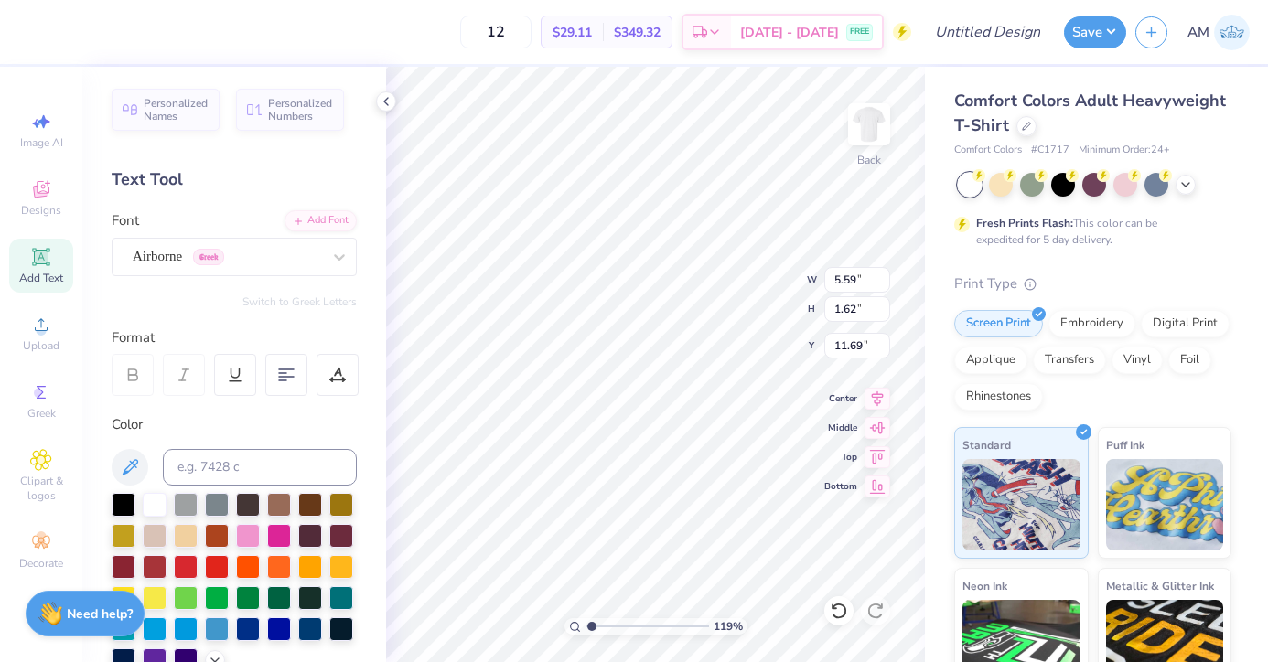
type input "5.35"
type input "1.69"
type input "11.65"
type textarea "Brothers"
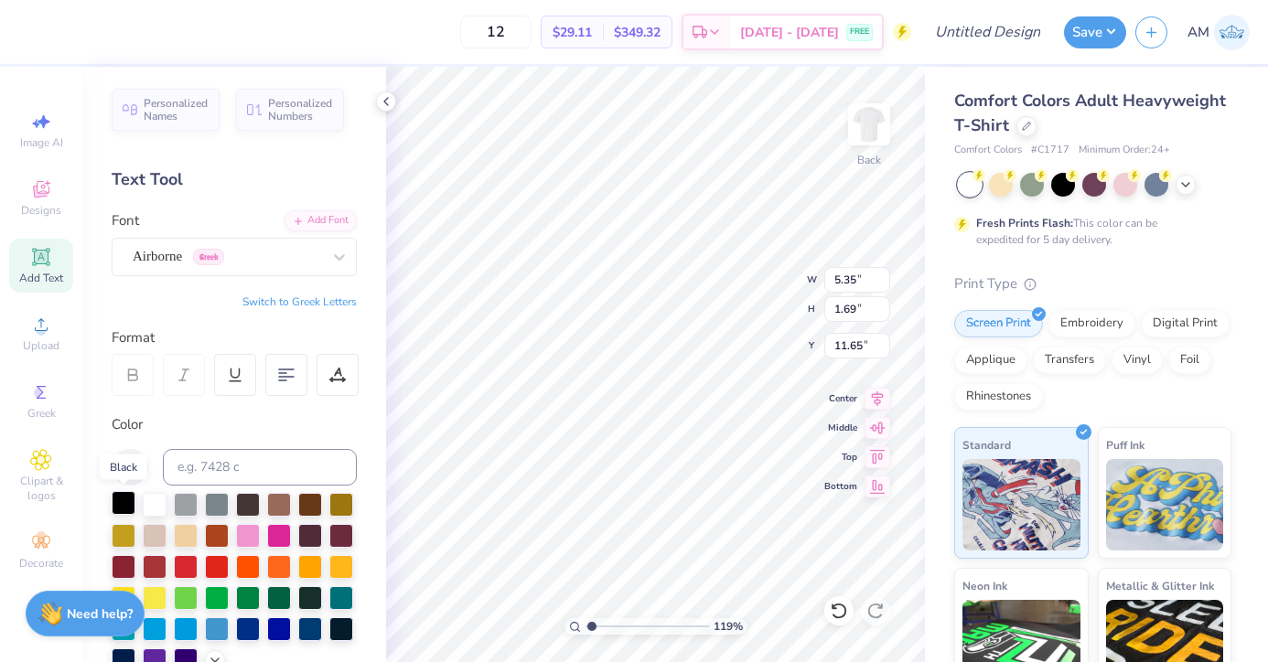
click at [125, 503] on div at bounding box center [124, 503] width 24 height 24
type input "6.89"
type input "1.03"
type input "7.30"
click at [853, 146] on img at bounding box center [868, 124] width 73 height 73
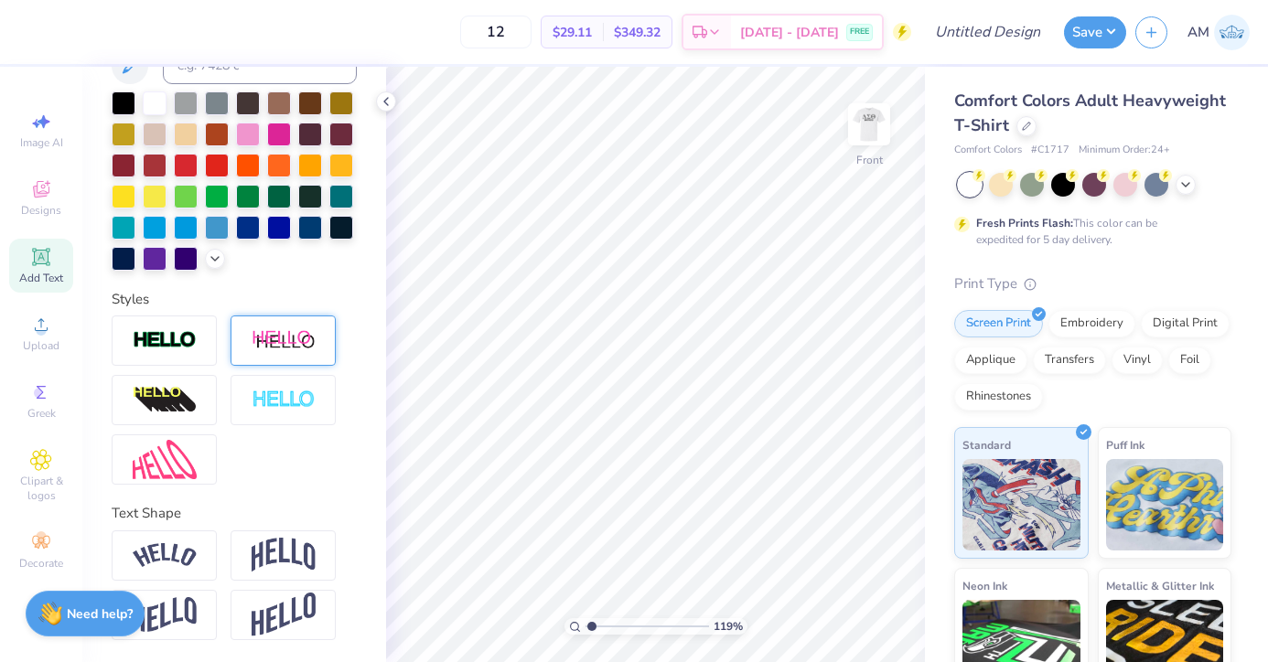
scroll to position [0, 0]
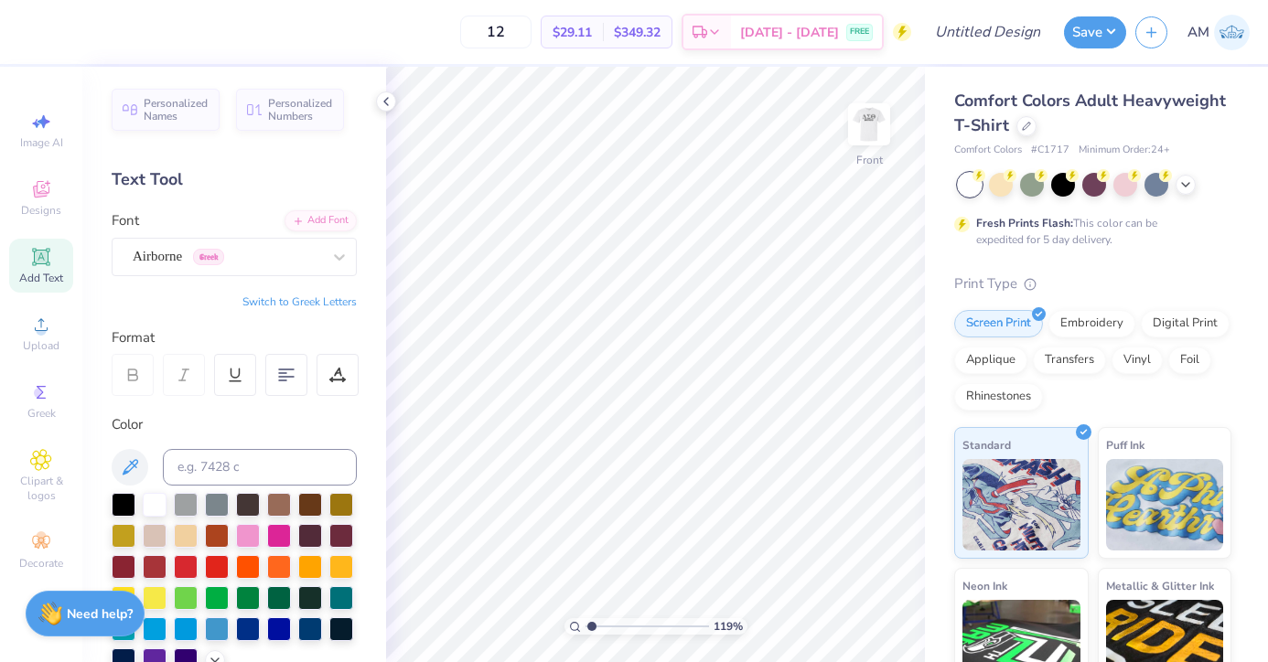
click at [33, 282] on span "Add Text" at bounding box center [41, 278] width 44 height 15
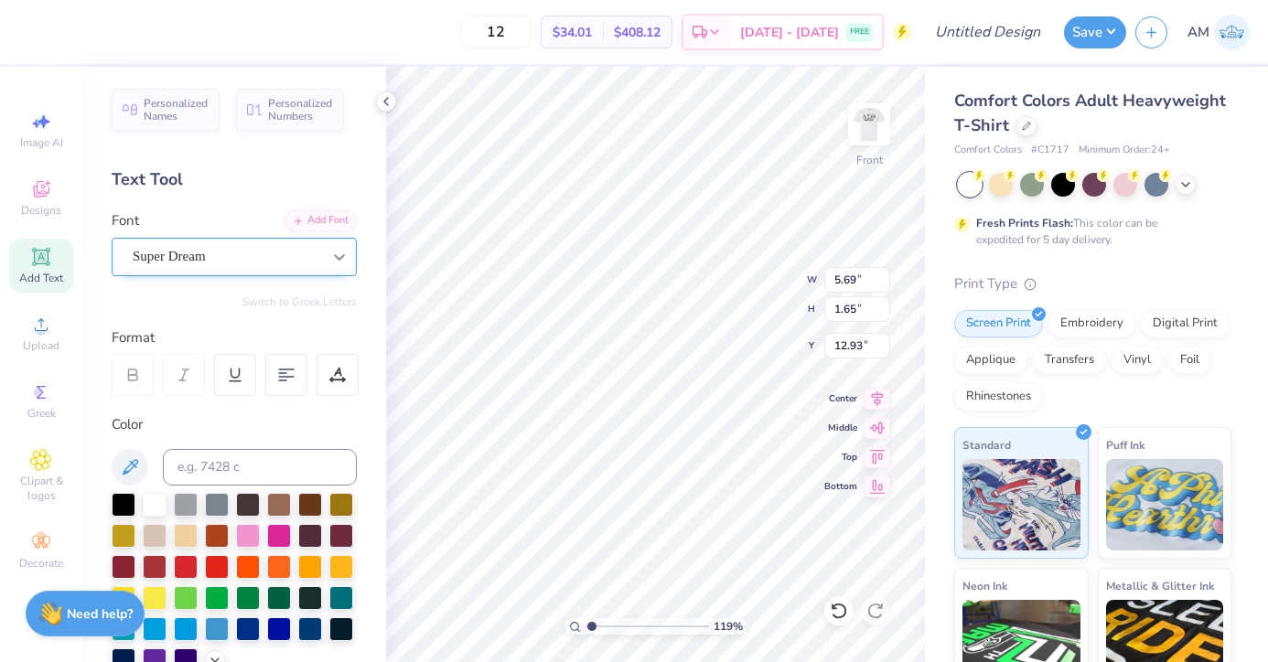
click at [341, 259] on div at bounding box center [339, 257] width 33 height 33
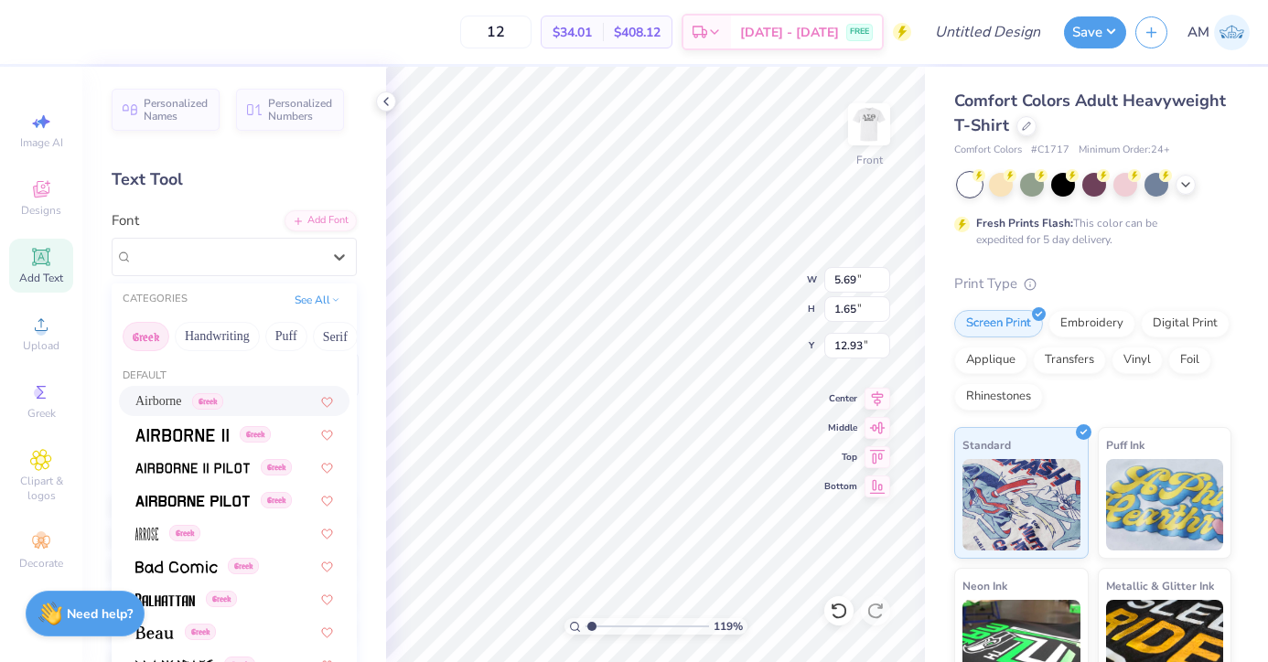
click at [208, 405] on span "Greek" at bounding box center [207, 401] width 31 height 16
type input "5.44"
type input "1.72"
type input "12.89"
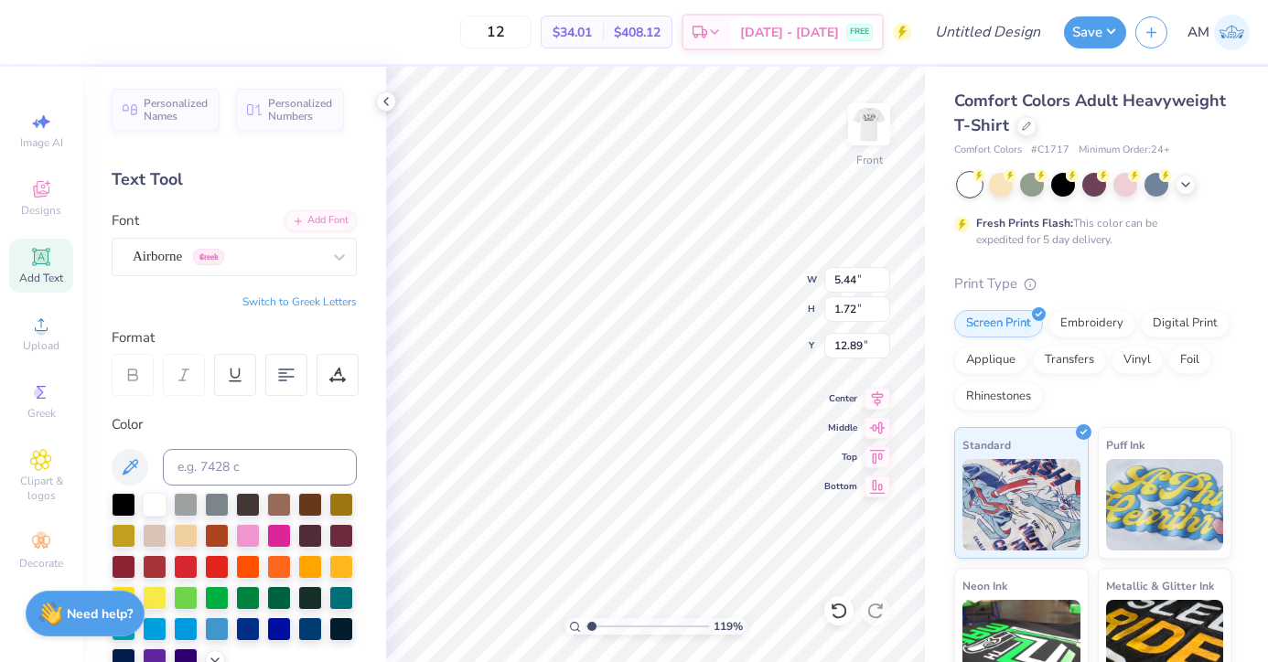
scroll to position [16, 7]
type textarea "DST Charity Bash"
click at [931, 352] on div "12 $34.01 Per Item $408.12 Total Est. Delivery [DATE] - [DATE] FREE Design Titl…" at bounding box center [634, 331] width 1268 height 662
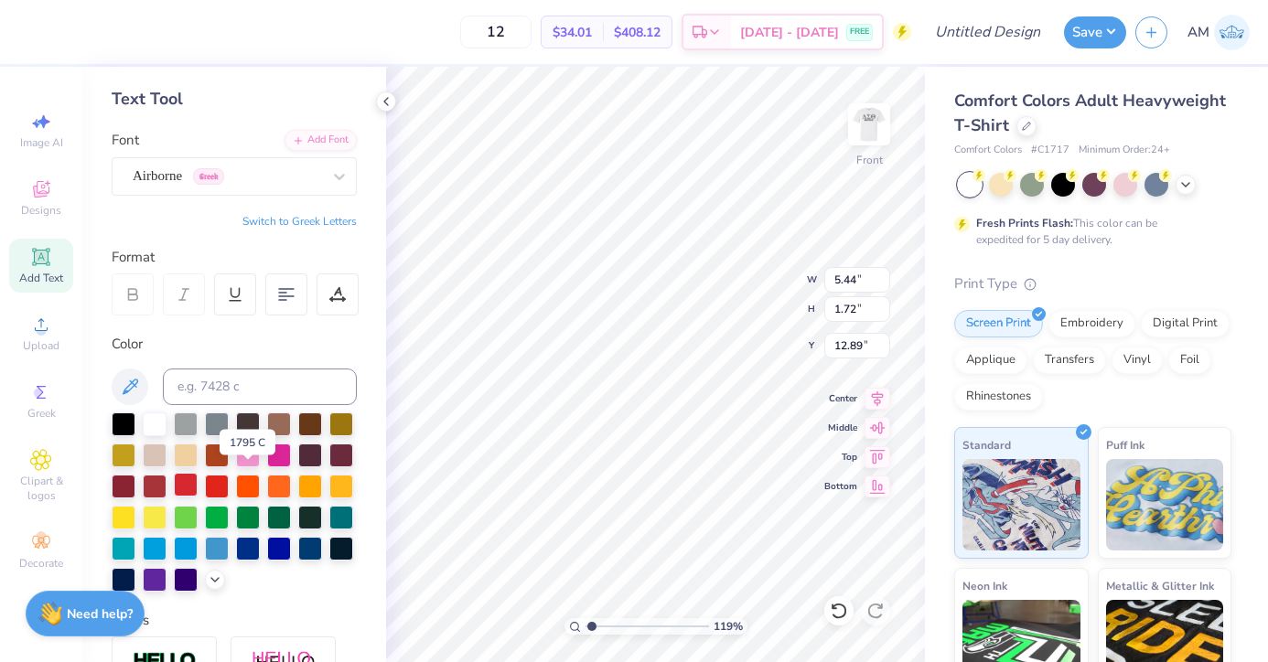
scroll to position [87, 0]
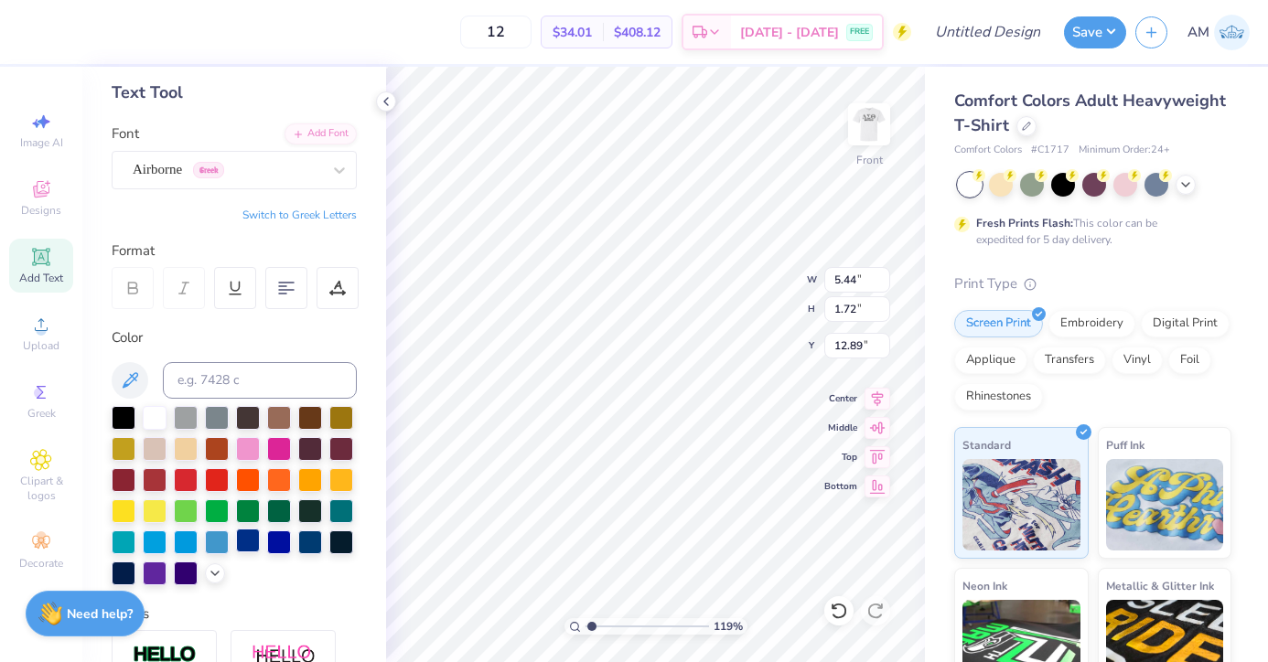
click at [236, 552] on div at bounding box center [248, 541] width 24 height 24
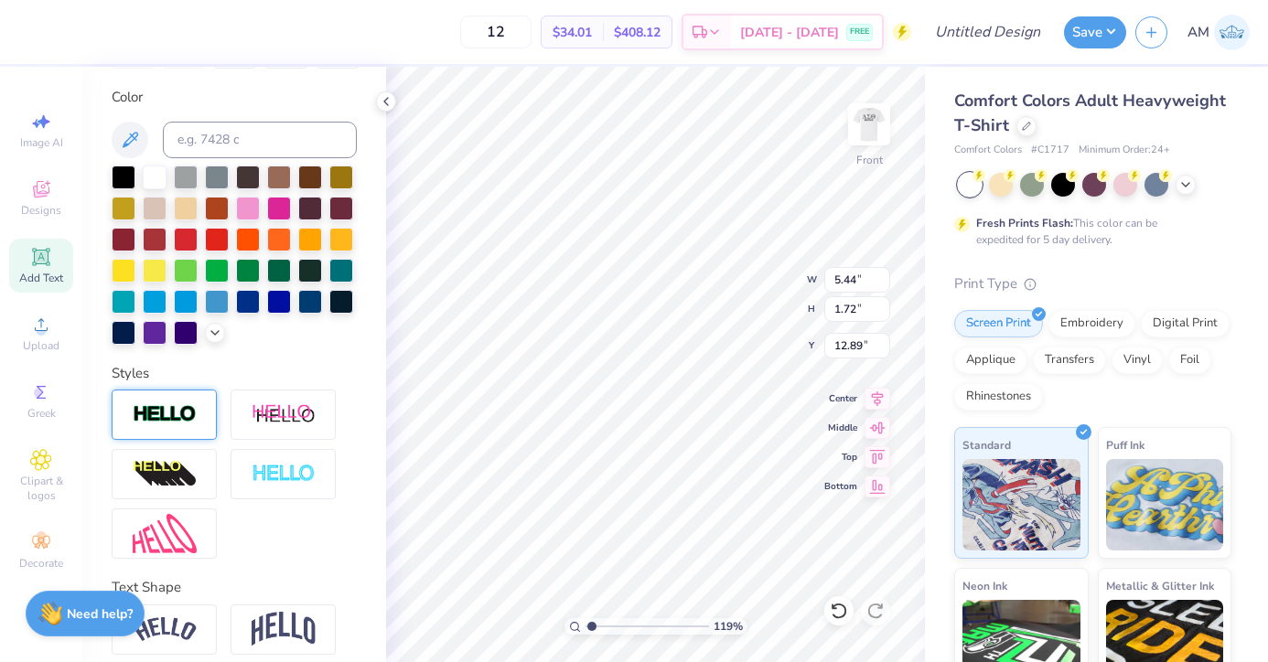
scroll to position [432, 0]
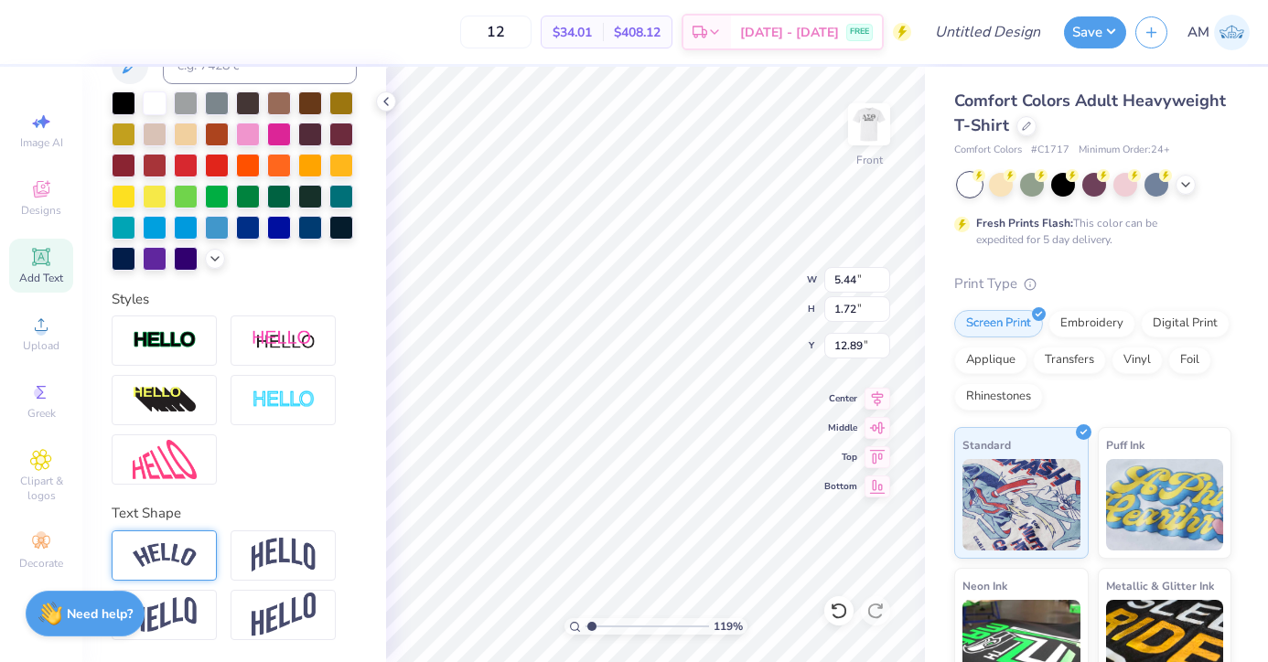
click at [158, 566] on img at bounding box center [165, 555] width 64 height 25
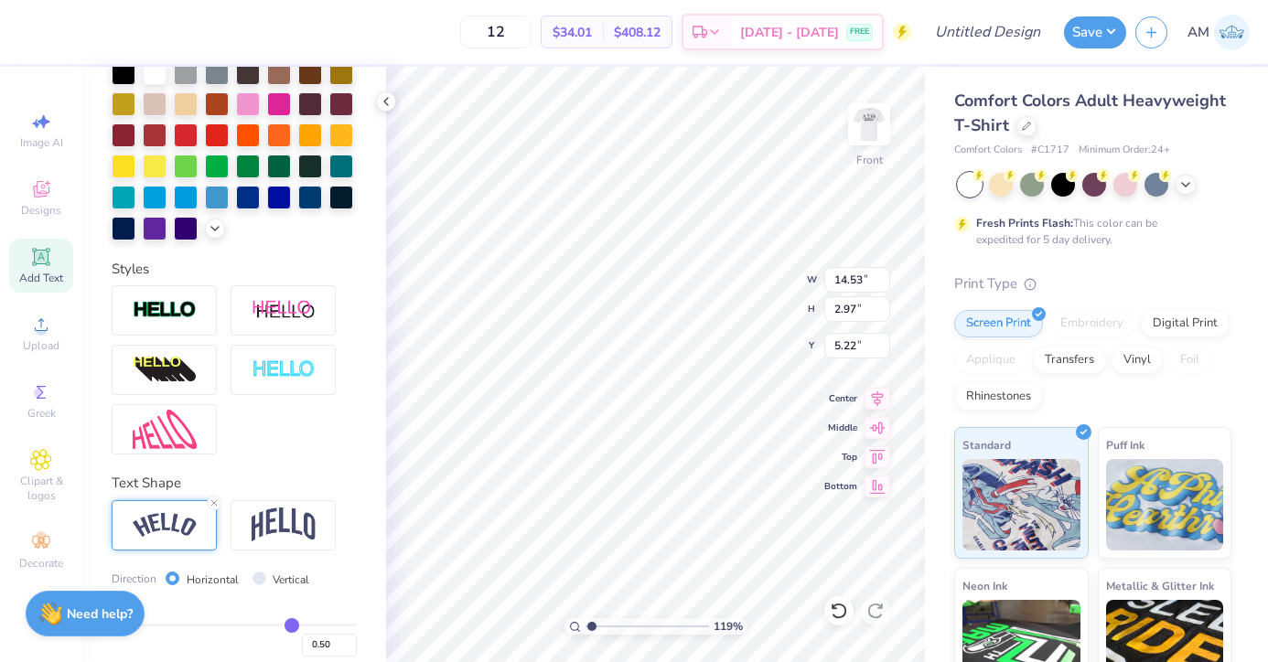
type input "4.69"
type textarea "DST"
type input "7.43"
type input "2.63"
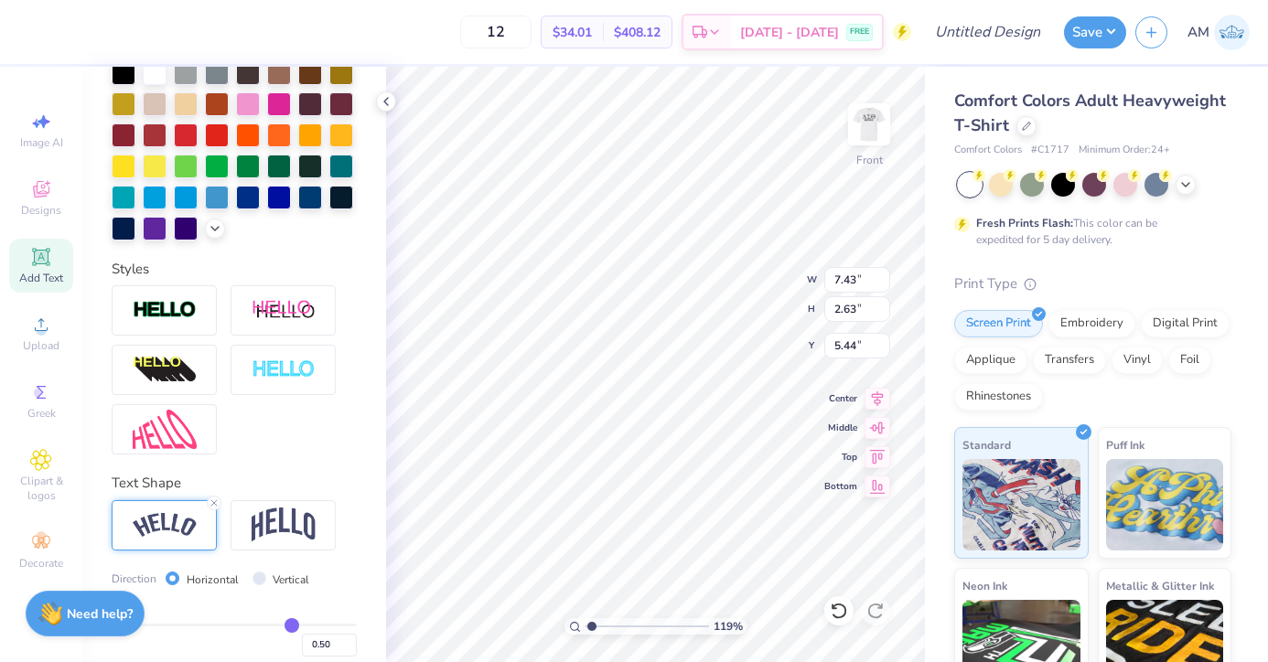
scroll to position [16, 3]
type input "3.77"
click at [58, 278] on span "Add Text" at bounding box center [41, 278] width 44 height 15
type input "5.69"
type input "1.65"
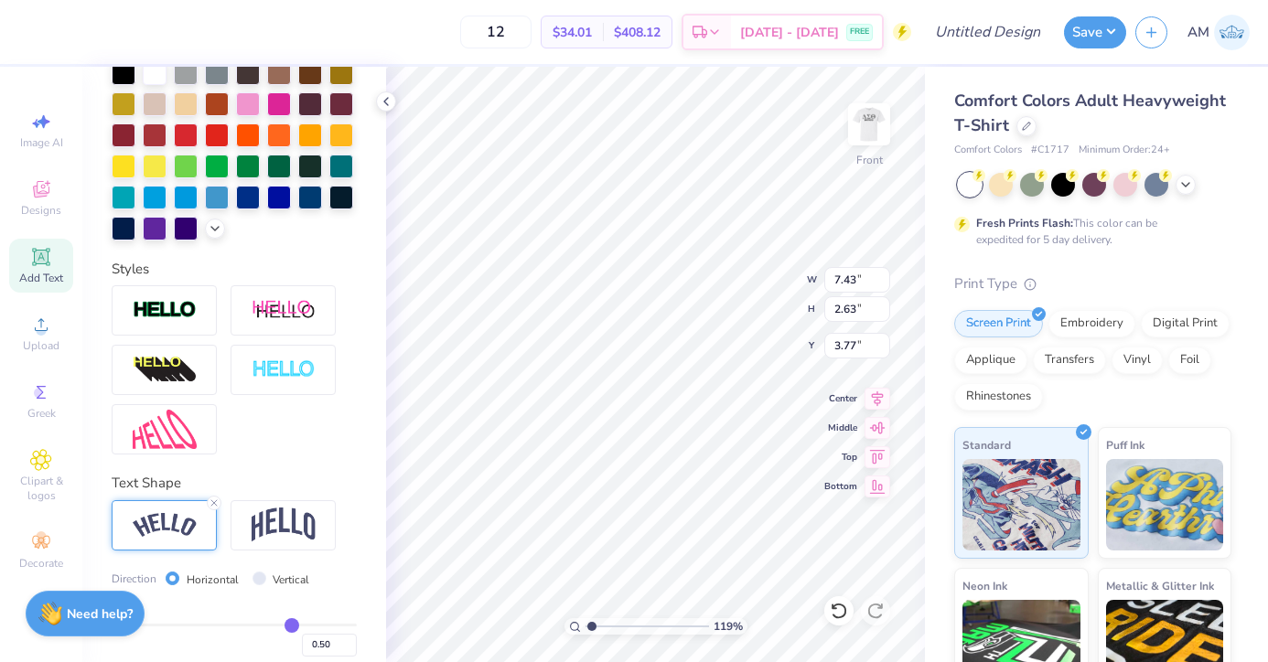
type input "12.93"
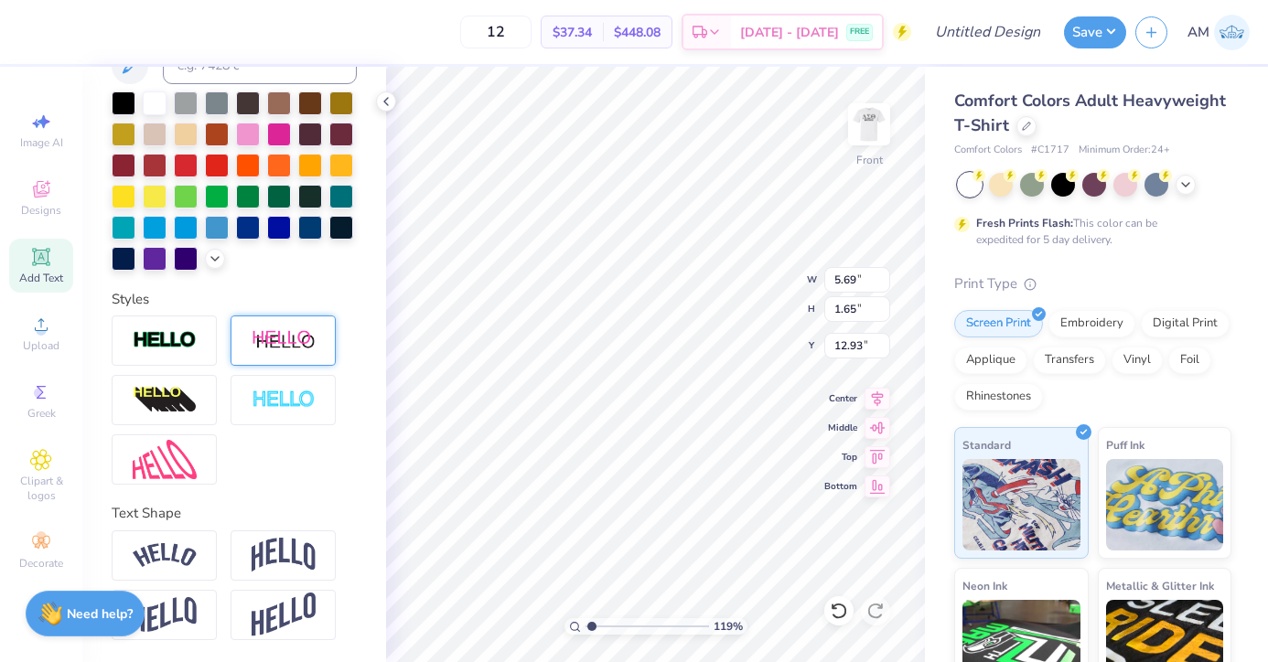
paste textarea "Charity Bash"
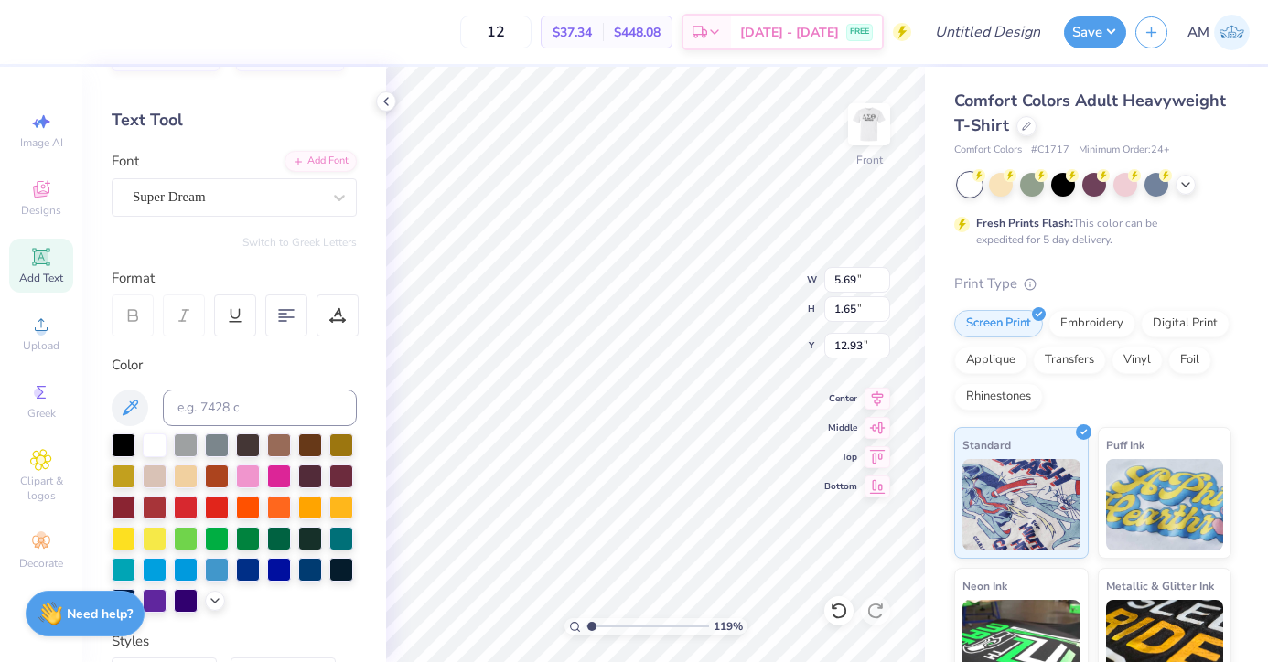
scroll to position [42, 0]
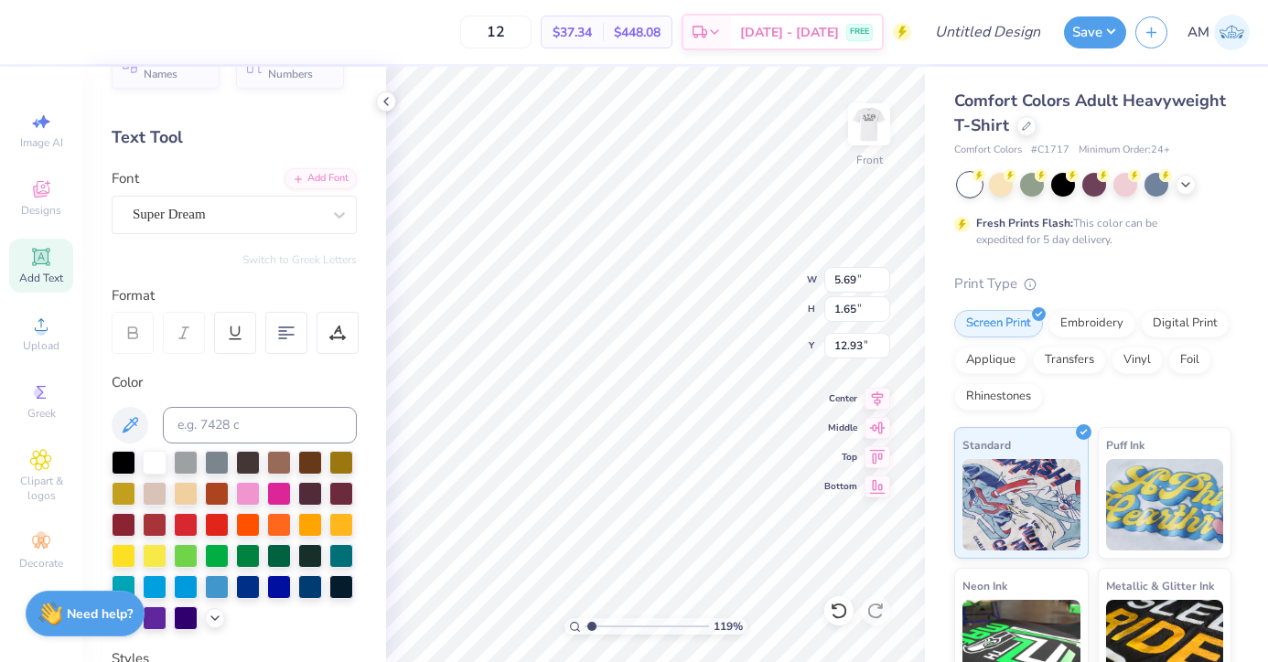
type textarea "Charity Bash"
click at [272, 223] on div "Super Dream" at bounding box center [227, 214] width 192 height 28
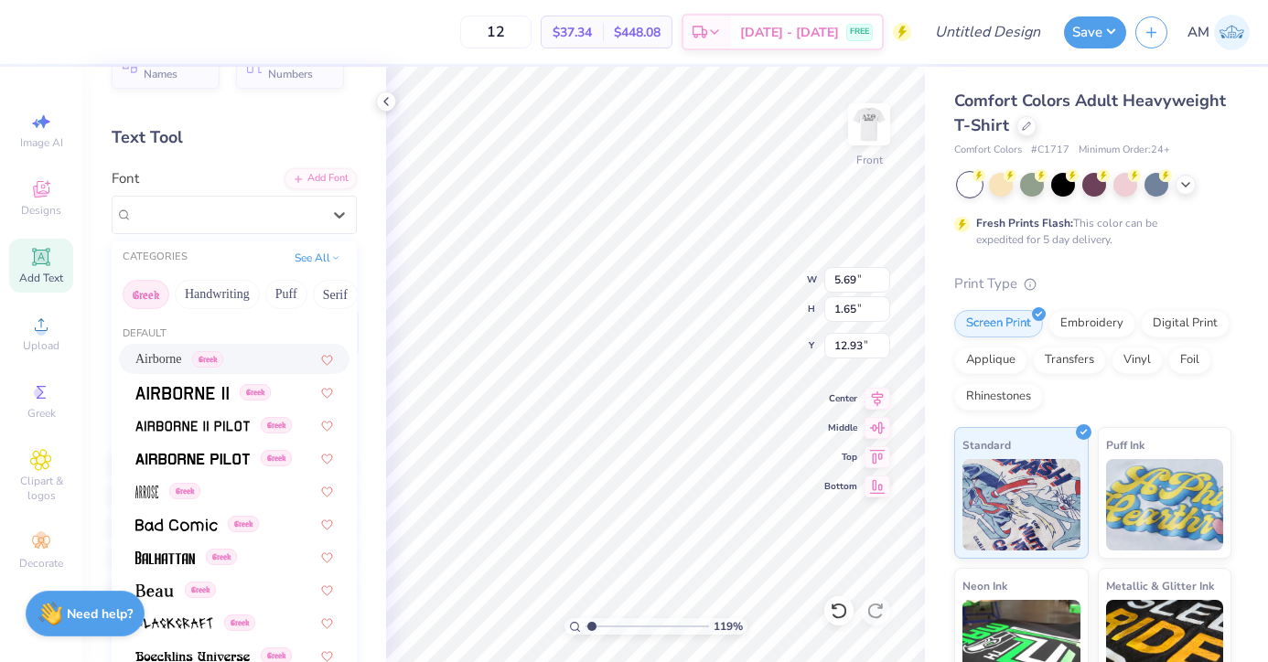
click at [197, 365] on div "Airborne Greek" at bounding box center [179, 358] width 88 height 19
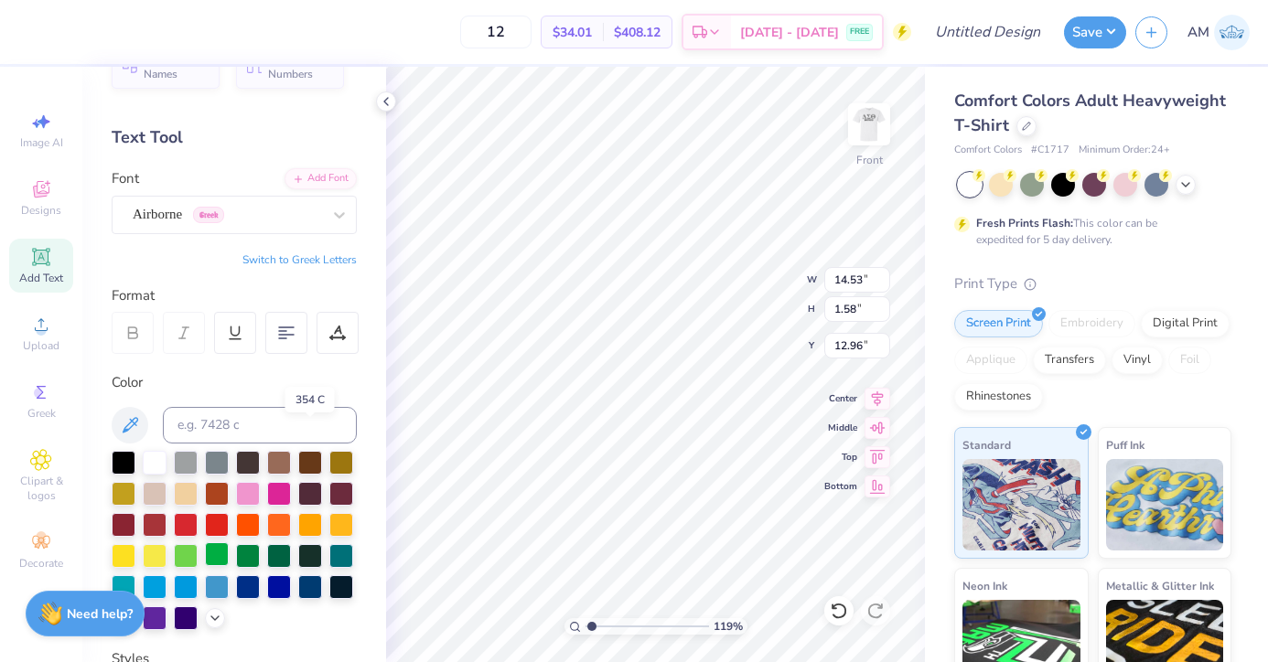
scroll to position [432, 0]
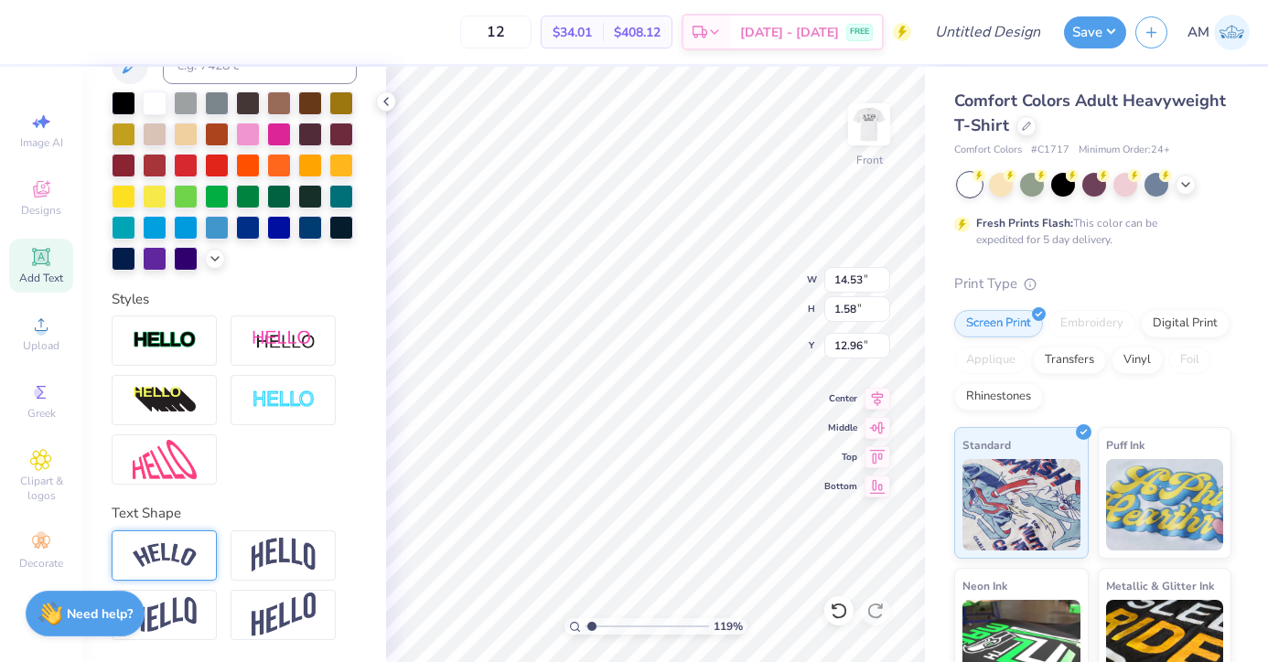
click at [153, 546] on img at bounding box center [165, 555] width 64 height 25
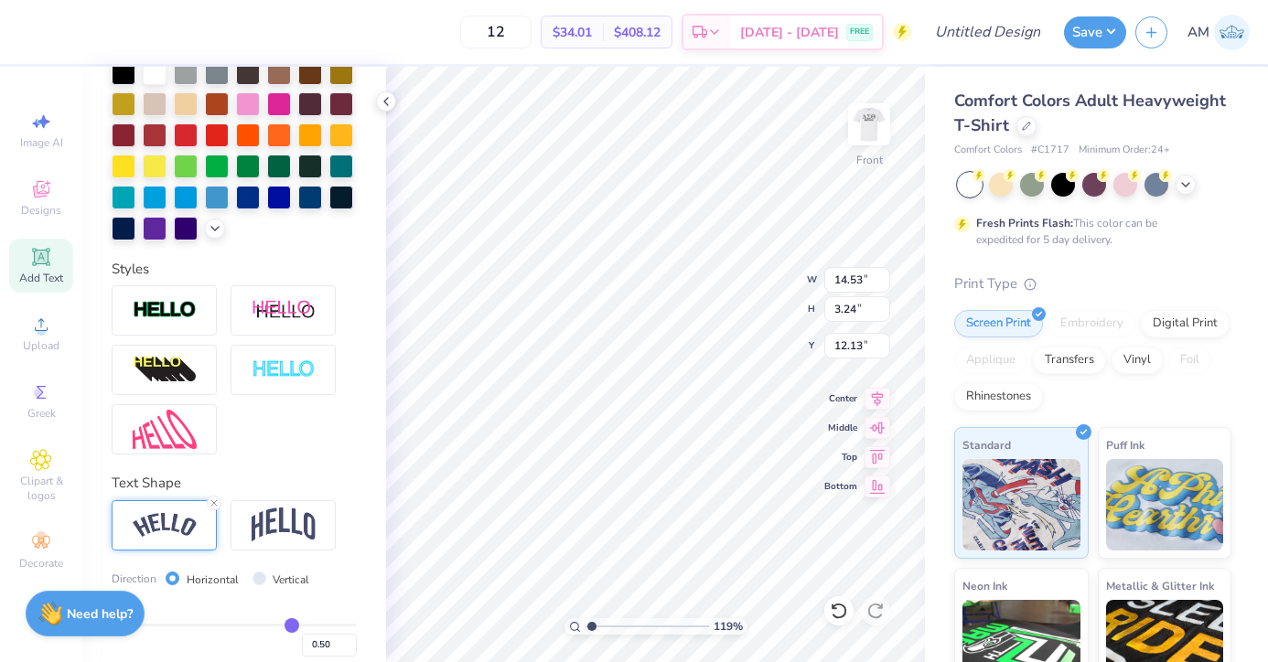
type input "3.24"
type input "12.13"
type input "12.93"
type input "2.88"
type input "6.65"
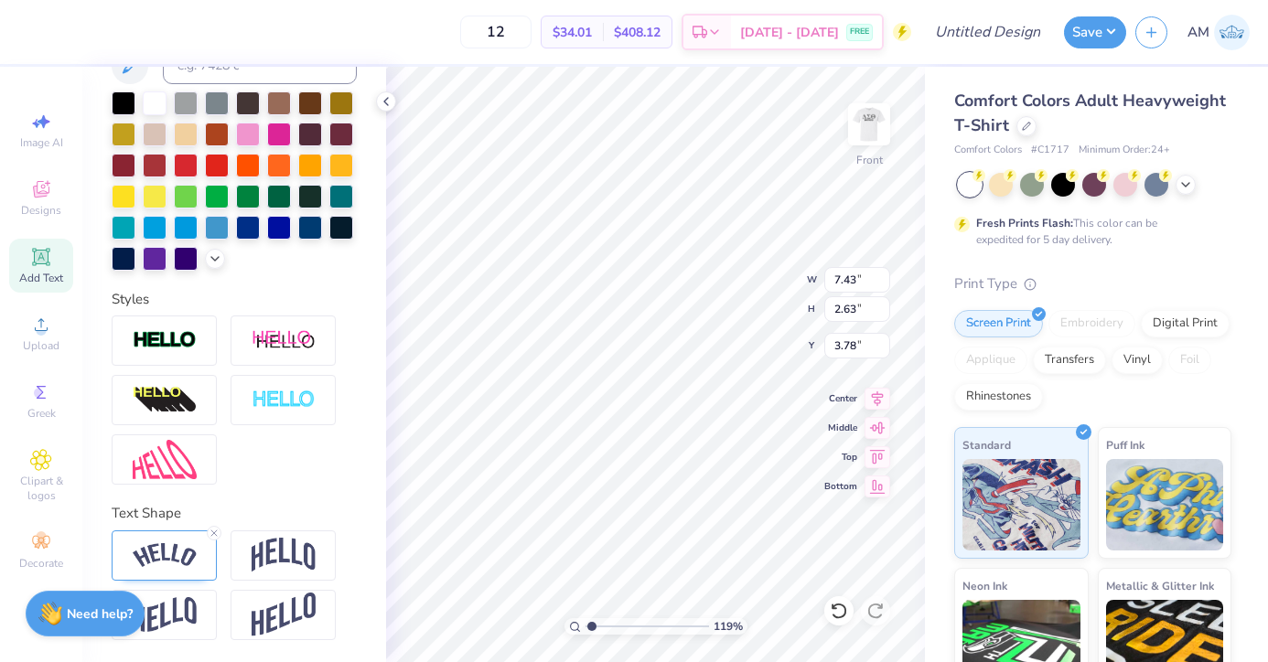
type input "4.01"
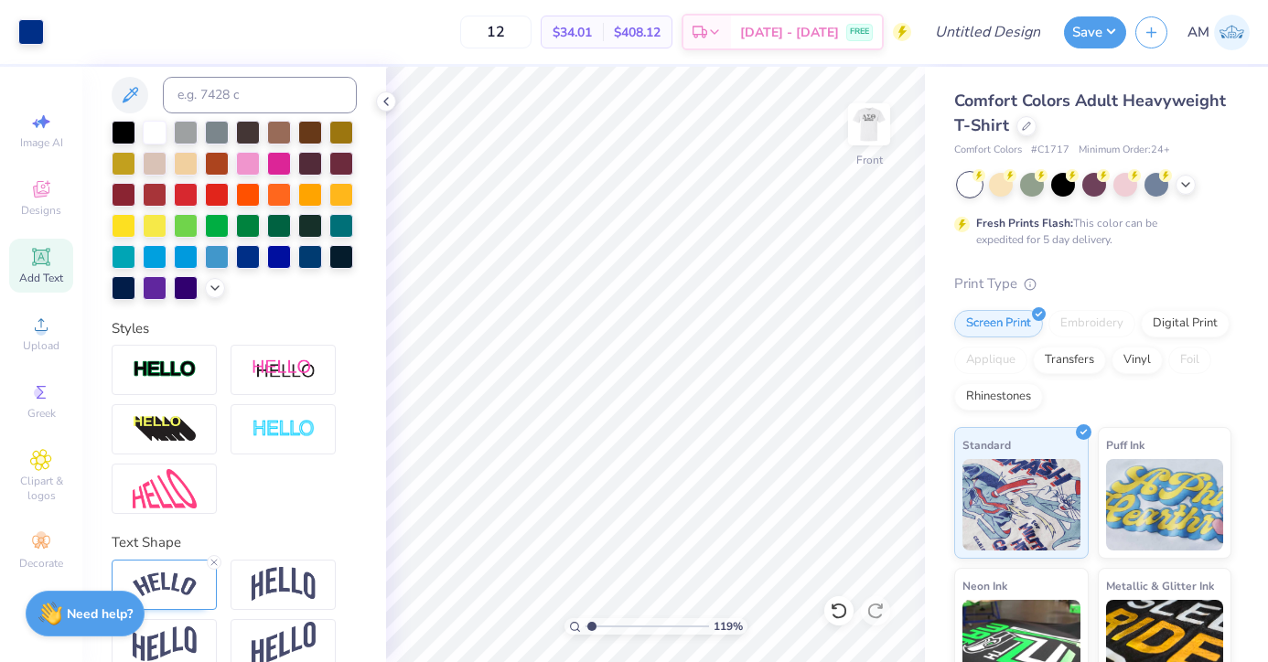
click at [76, 273] on div "Image AI Designs Add Text Upload Greek Clipart & logos Decorate" at bounding box center [41, 364] width 82 height 595
drag, startPoint x: 29, startPoint y: 263, endPoint x: 74, endPoint y: 263, distance: 44.8
click at [28, 263] on div "Add Text" at bounding box center [41, 266] width 64 height 54
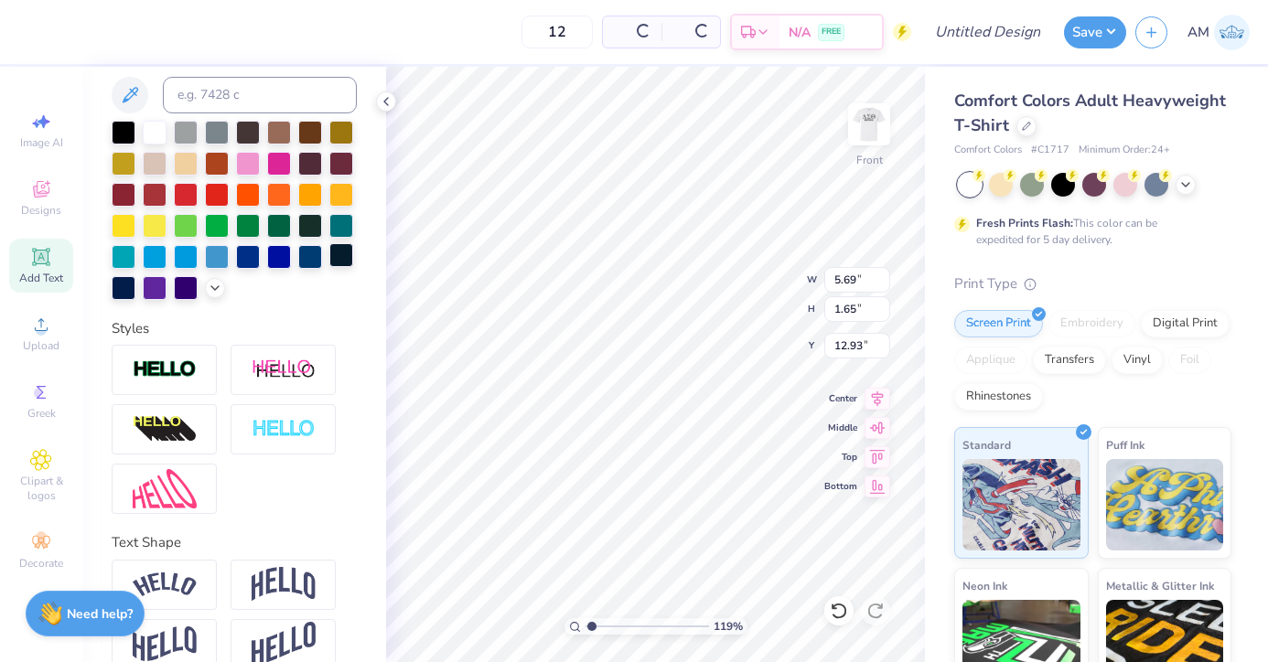
scroll to position [16, 2]
click at [267, 267] on div at bounding box center [279, 255] width 24 height 24
click at [236, 267] on div at bounding box center [248, 255] width 24 height 24
type textarea "1"
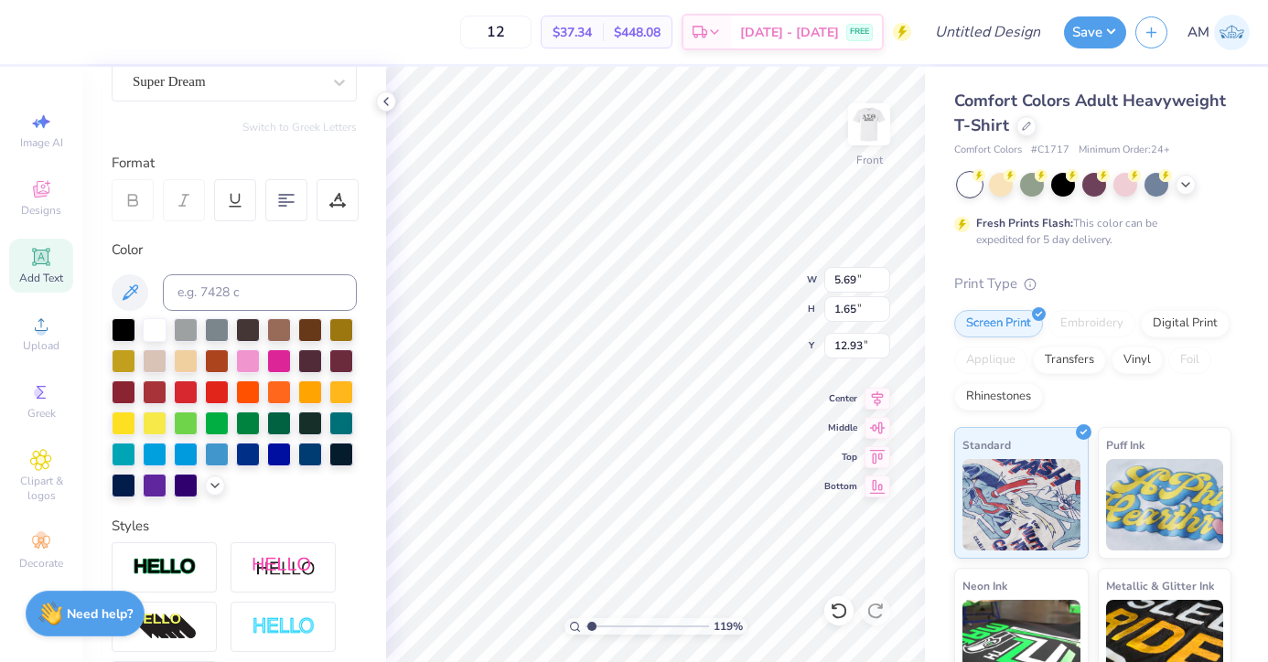
scroll to position [17, 0]
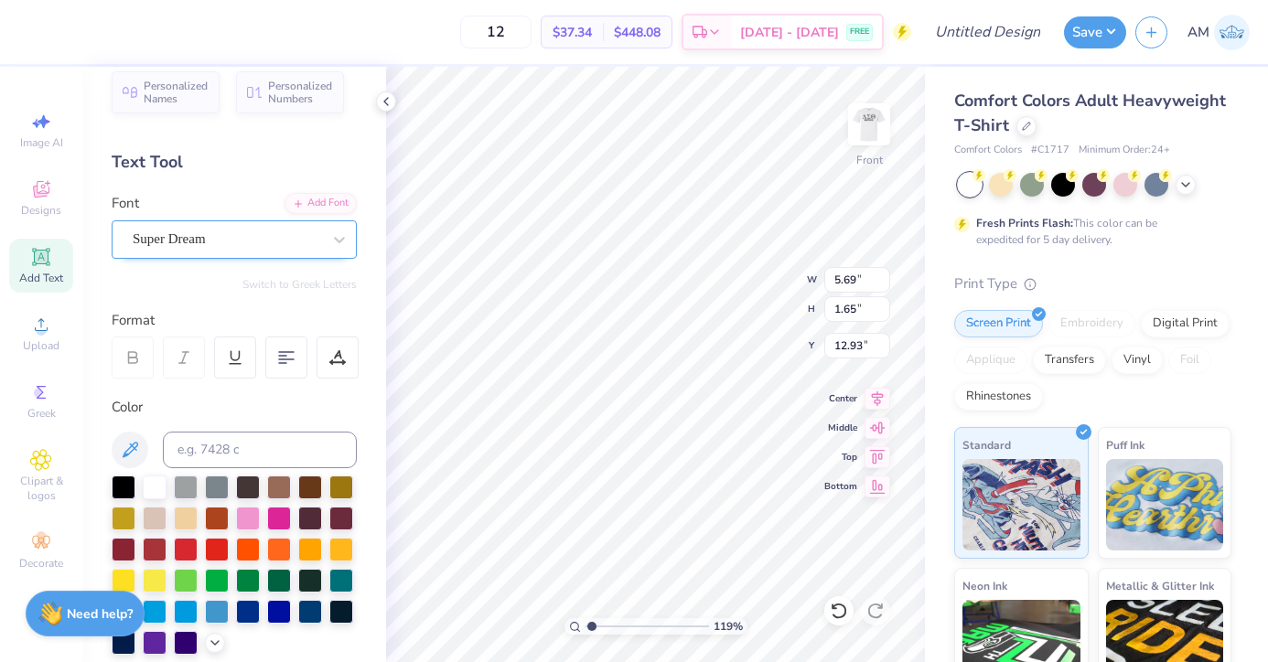
type textarea "[DATE]"
click at [270, 240] on div "Super Dream" at bounding box center [227, 239] width 192 height 28
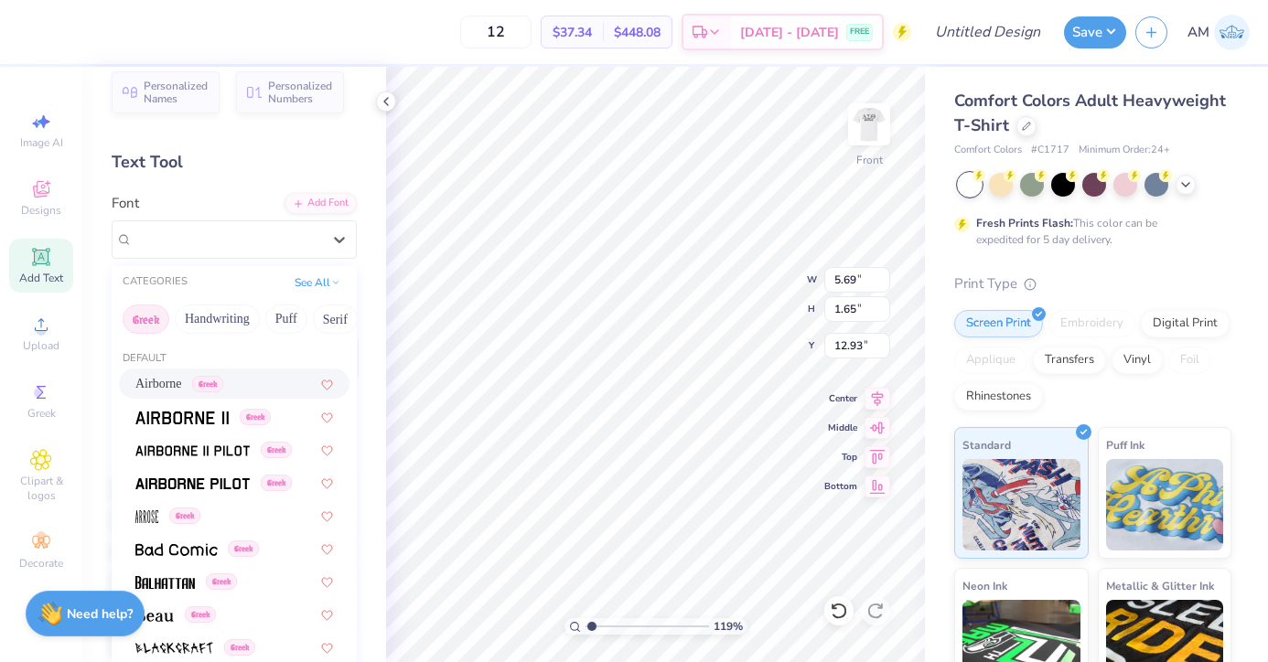
click at [232, 371] on div "Airborne Greek" at bounding box center [234, 384] width 231 height 30
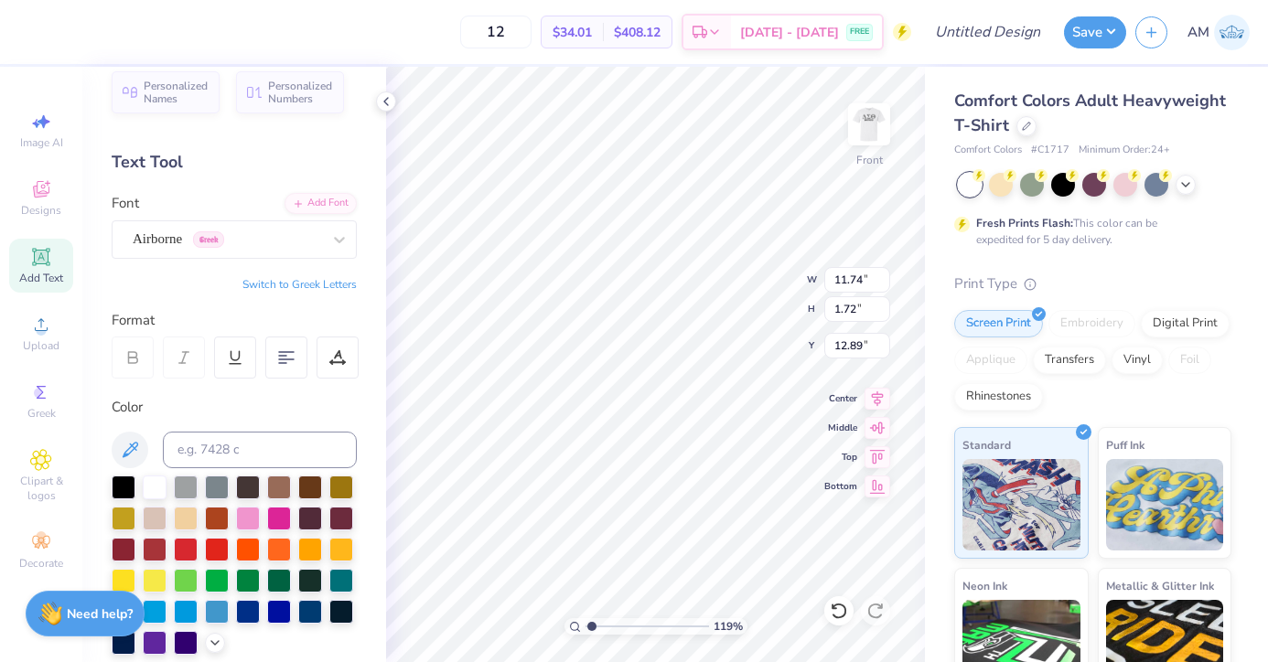
type input "10.19"
type input "1.49"
type input "10.05"
type input "6.54"
type input "0.96"
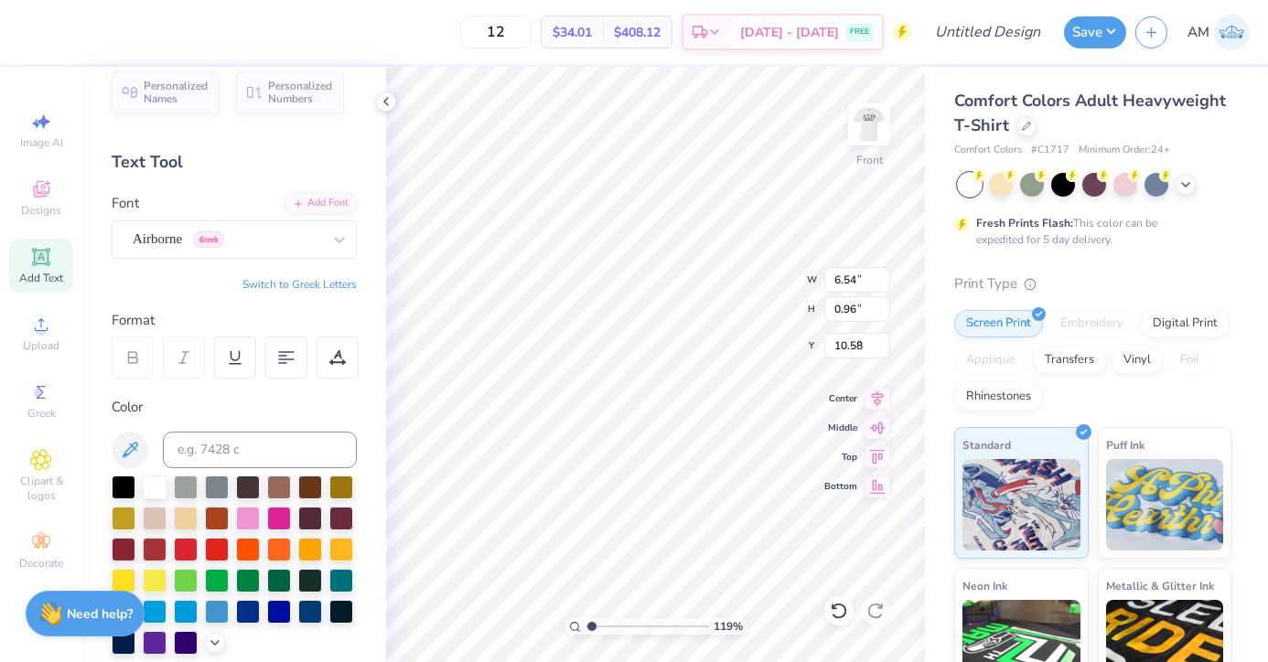
type input "9.53"
type textarea "[DATE]"
type input "9.05"
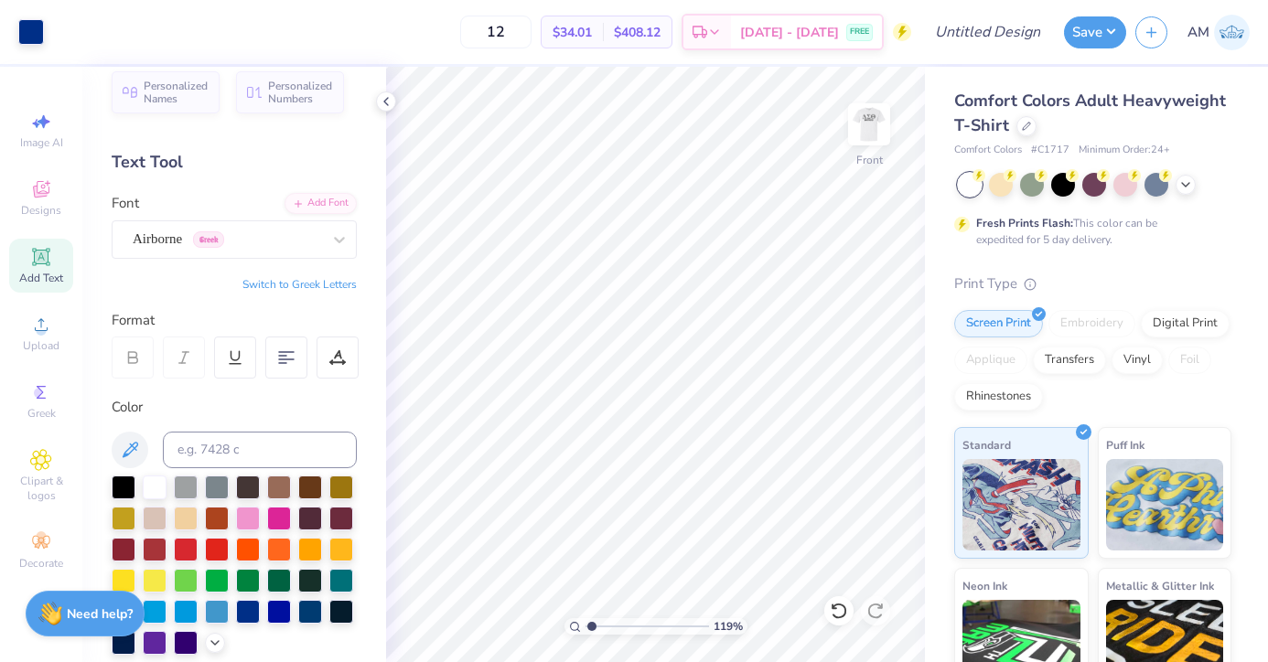
click at [52, 276] on span "Add Text" at bounding box center [41, 278] width 44 height 15
type textarea "[US_STATE]"
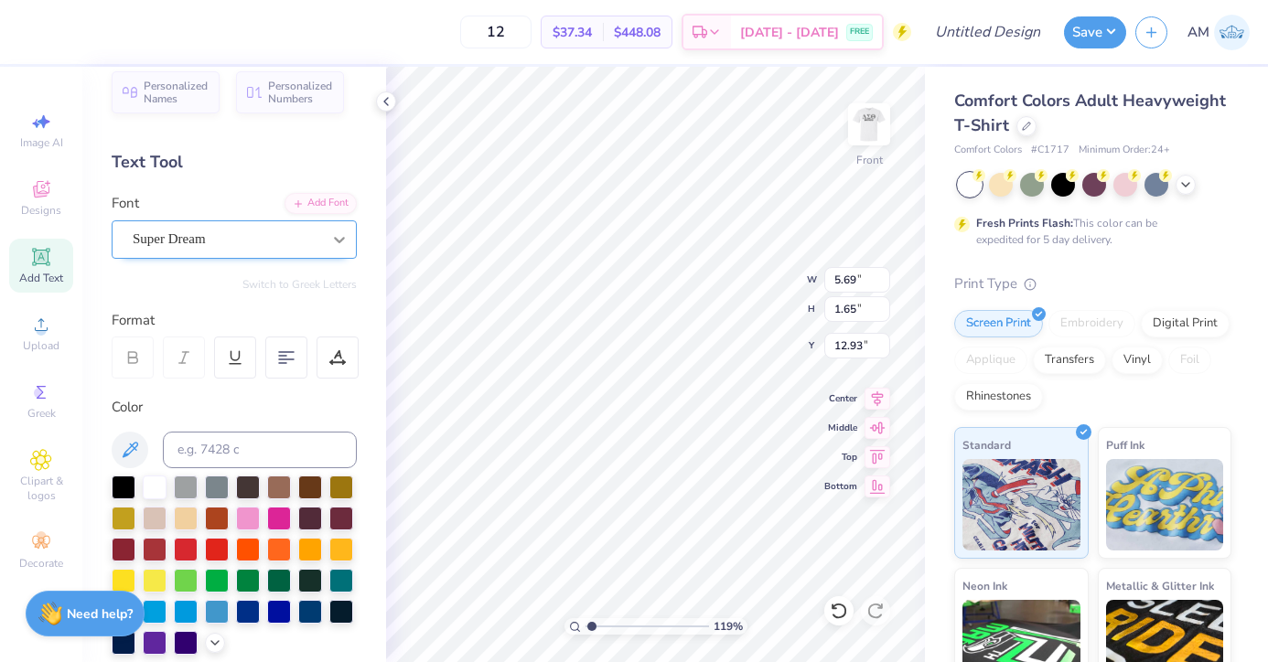
click at [334, 248] on div at bounding box center [339, 239] width 33 height 33
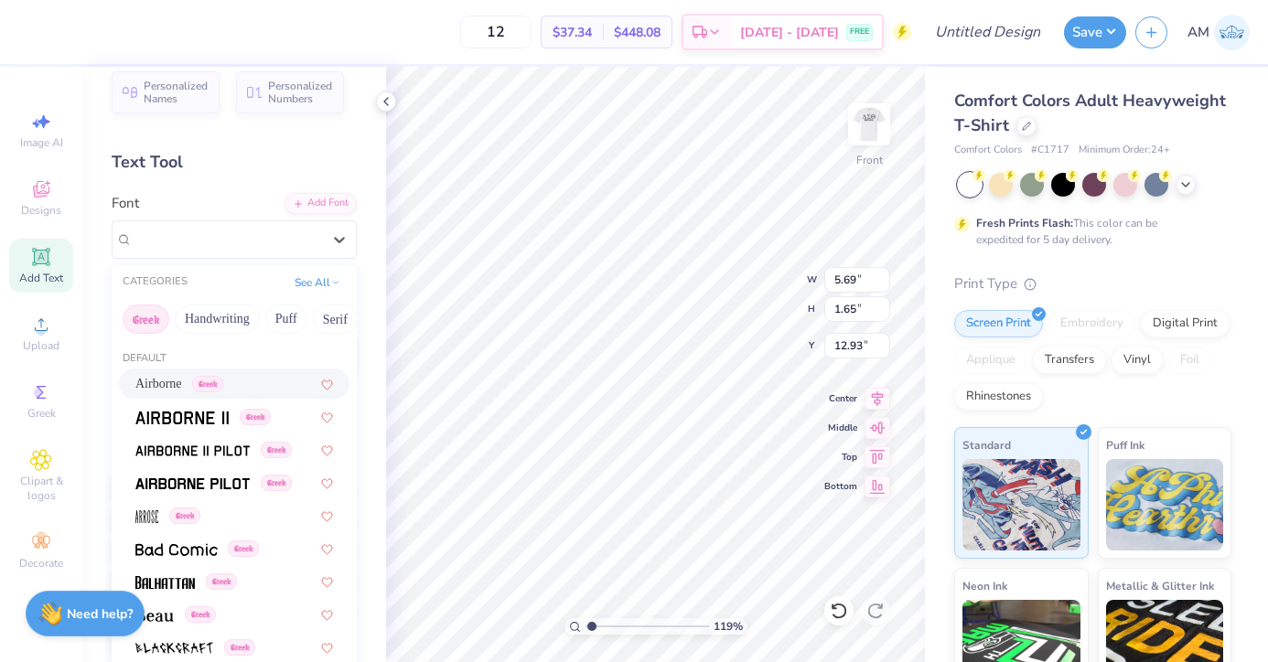
click at [212, 380] on span "Greek" at bounding box center [207, 384] width 31 height 16
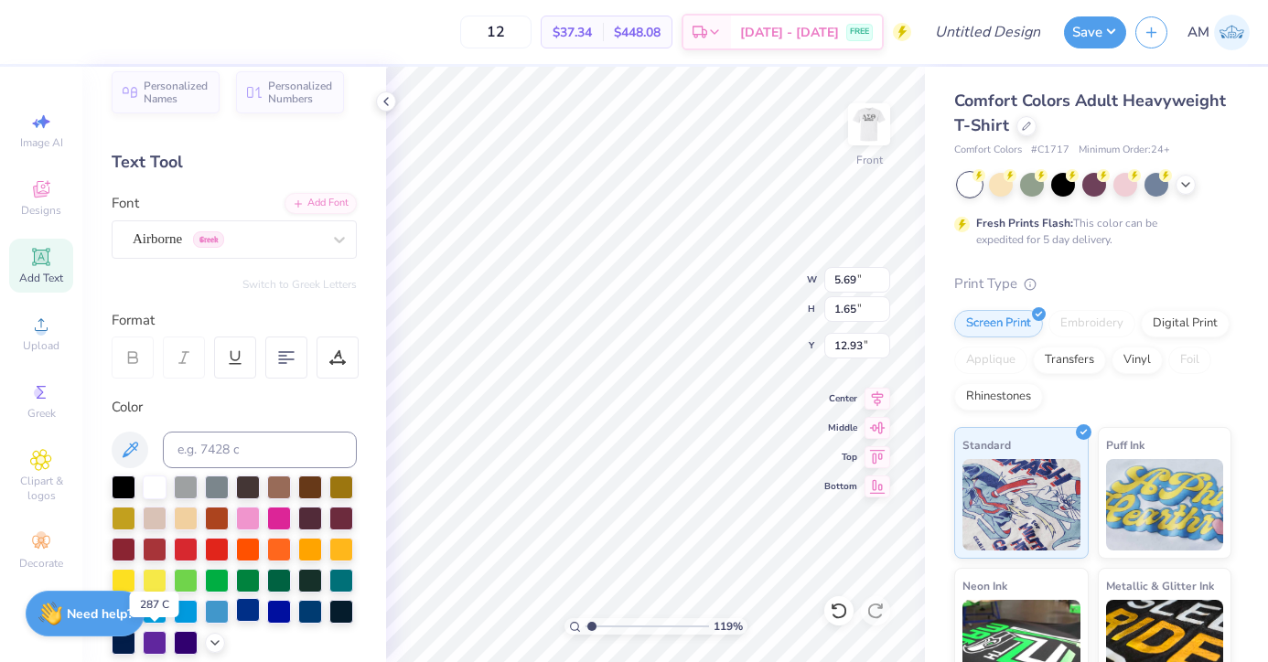
click at [236, 622] on div at bounding box center [248, 610] width 24 height 24
type input "7.29"
type input "1.09"
type input "11.37"
type input "6.35"
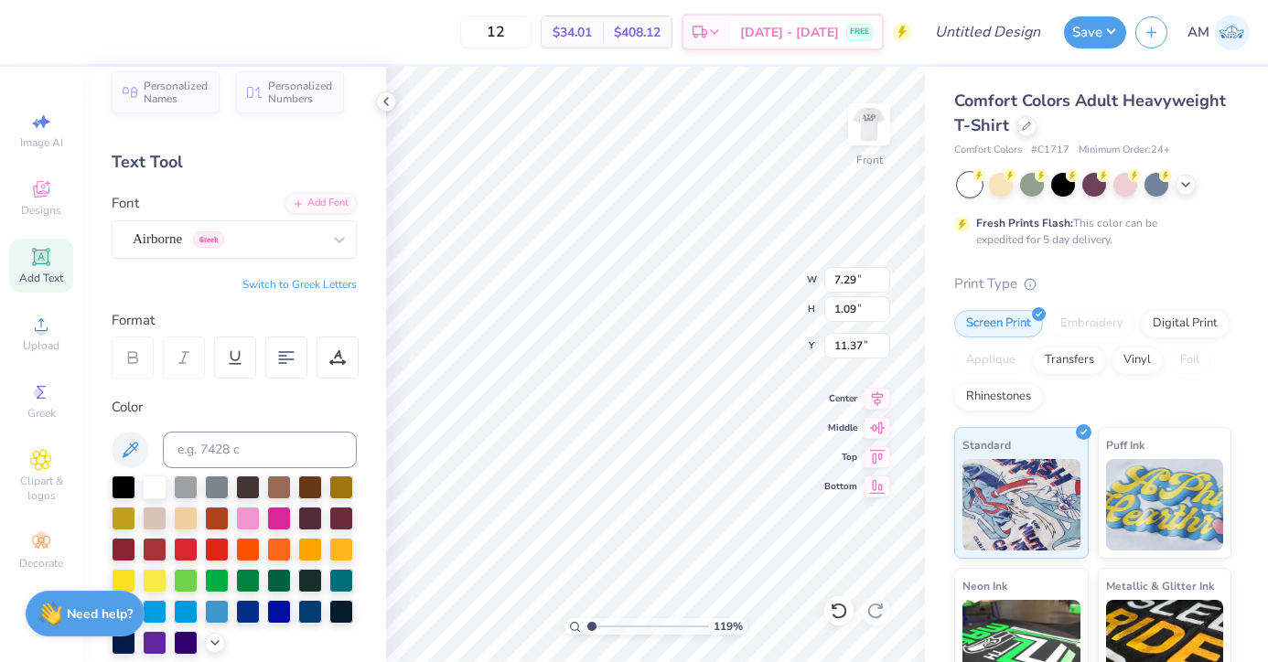
type input "0.95"
type input "10.46"
type input "6.57"
type input "0.96"
type input "9.05"
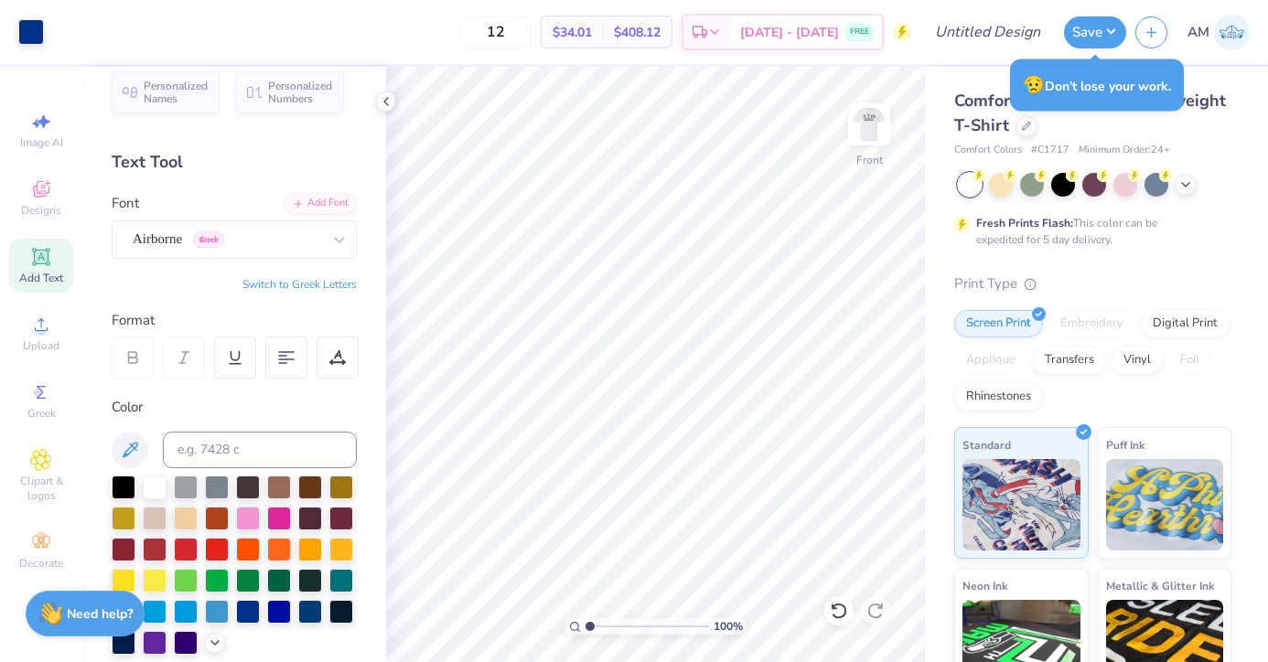
drag, startPoint x: 590, startPoint y: 627, endPoint x: 578, endPoint y: 627, distance: 11.9
type input "1"
click at [585, 627] on input "range" at bounding box center [646, 626] width 123 height 16
click at [869, 393] on icon at bounding box center [877, 396] width 26 height 22
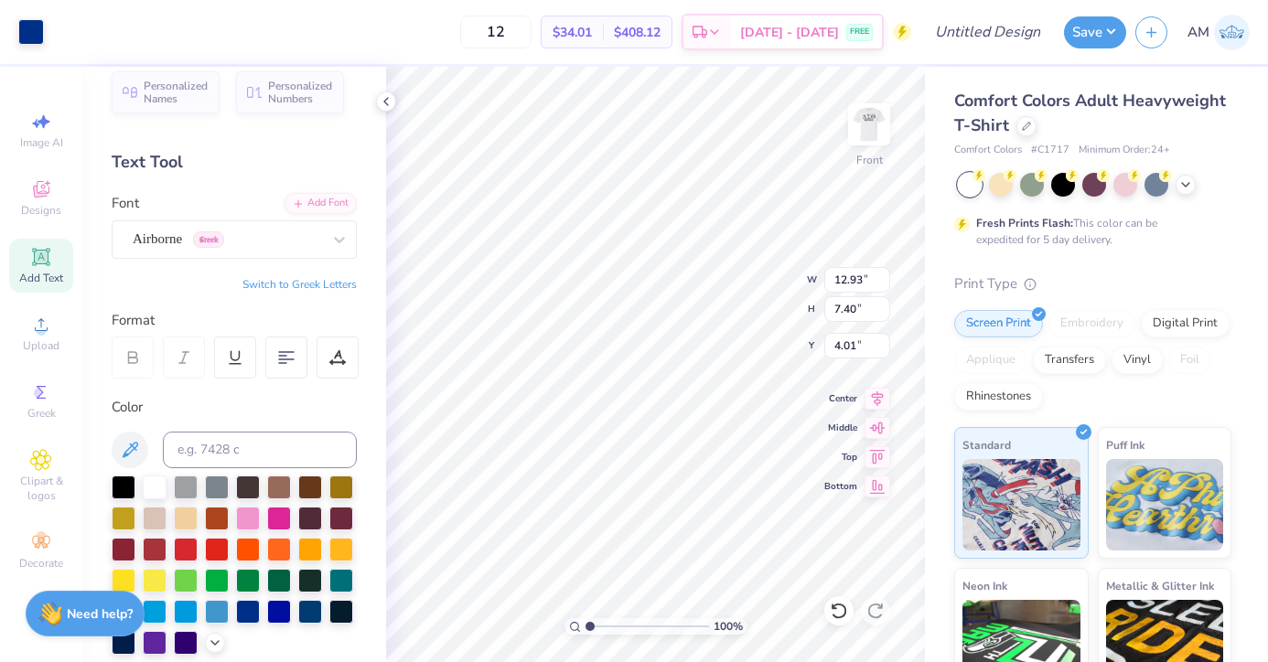
type input "6.35"
click at [842, 608] on icon at bounding box center [839, 611] width 18 height 18
type input "7.43"
type input "2.63"
type input "4.01"
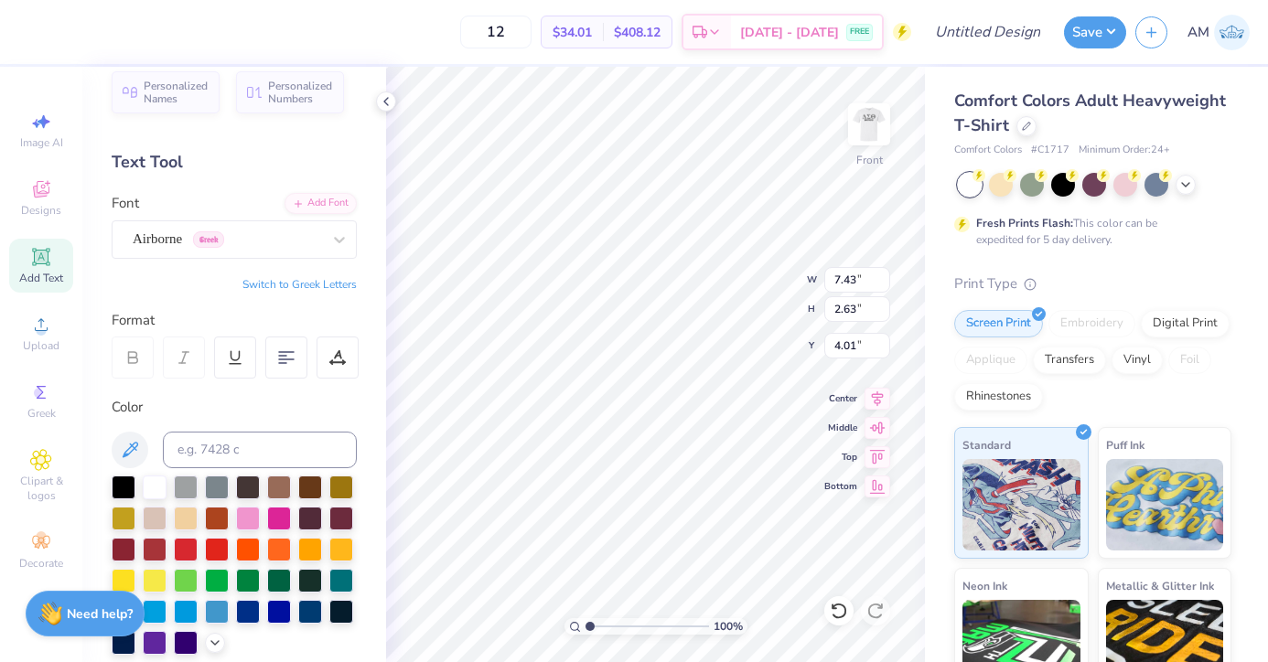
scroll to position [16, 2]
type input "8.67"
type input "3.07"
type input "3.57"
click at [875, 127] on img at bounding box center [868, 124] width 73 height 73
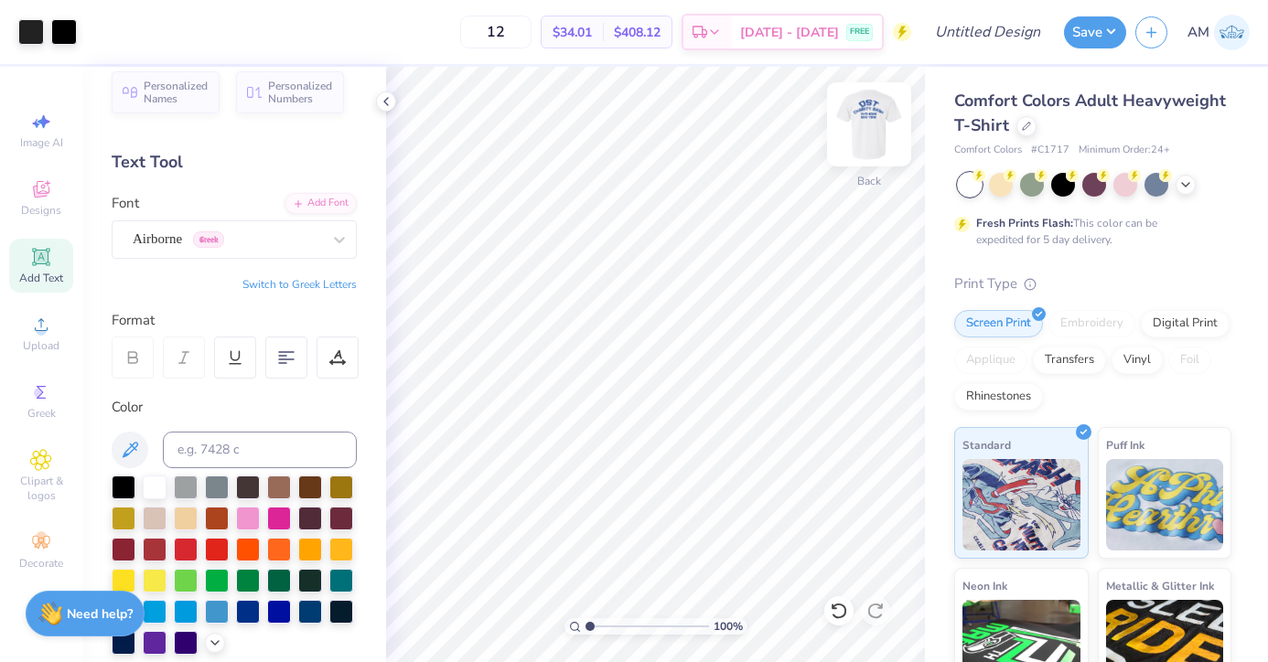
click at [861, 145] on img at bounding box center [868, 124] width 73 height 73
